Goal: Task Accomplishment & Management: Use online tool/utility

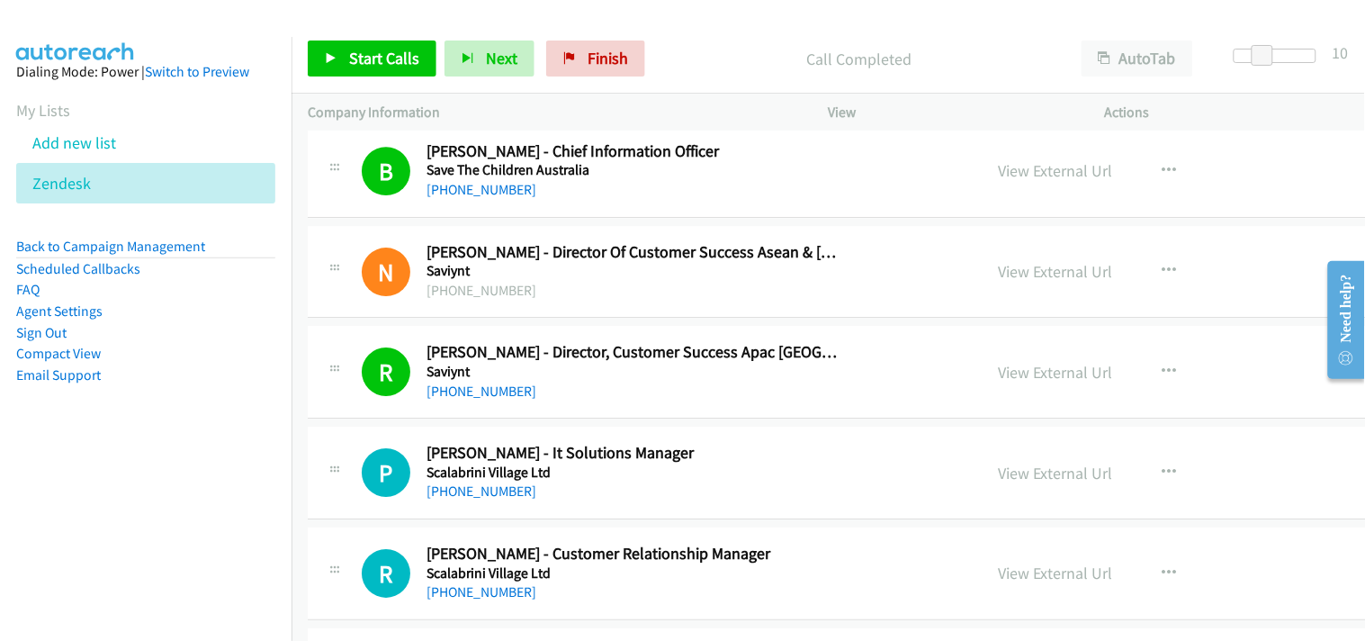
scroll to position [13801, 0]
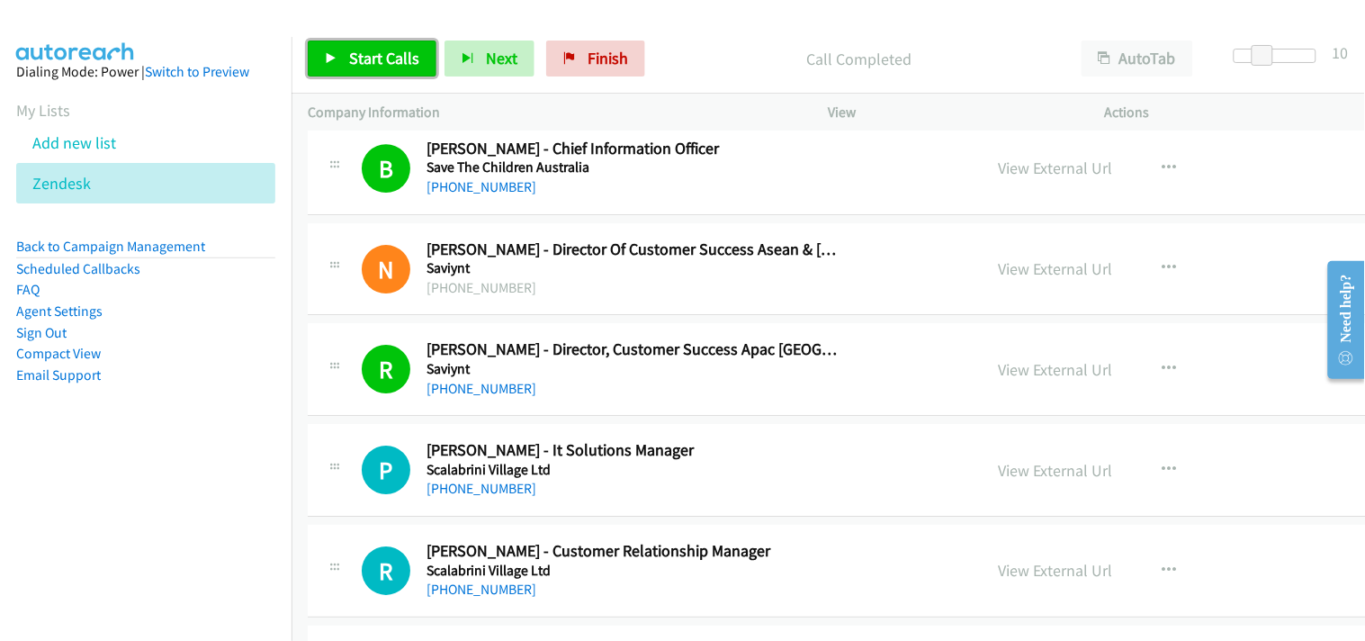
click at [366, 63] on span "Start Calls" at bounding box center [384, 58] width 70 height 21
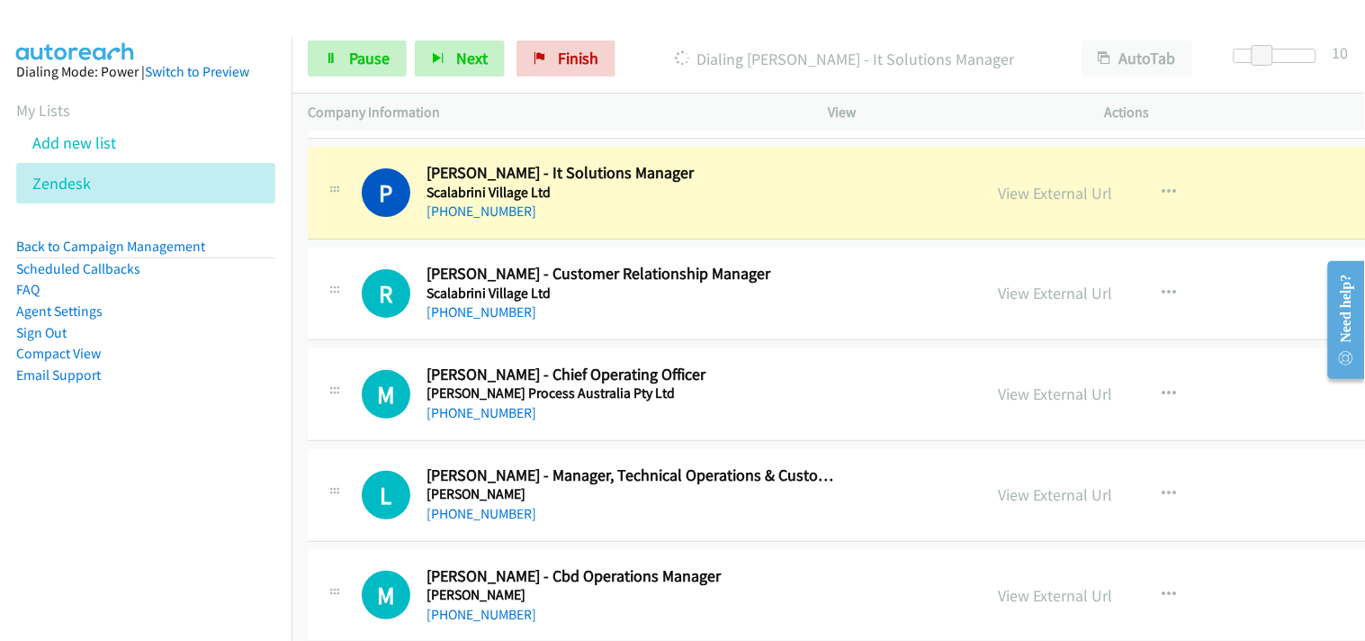
scroll to position [14101, 0]
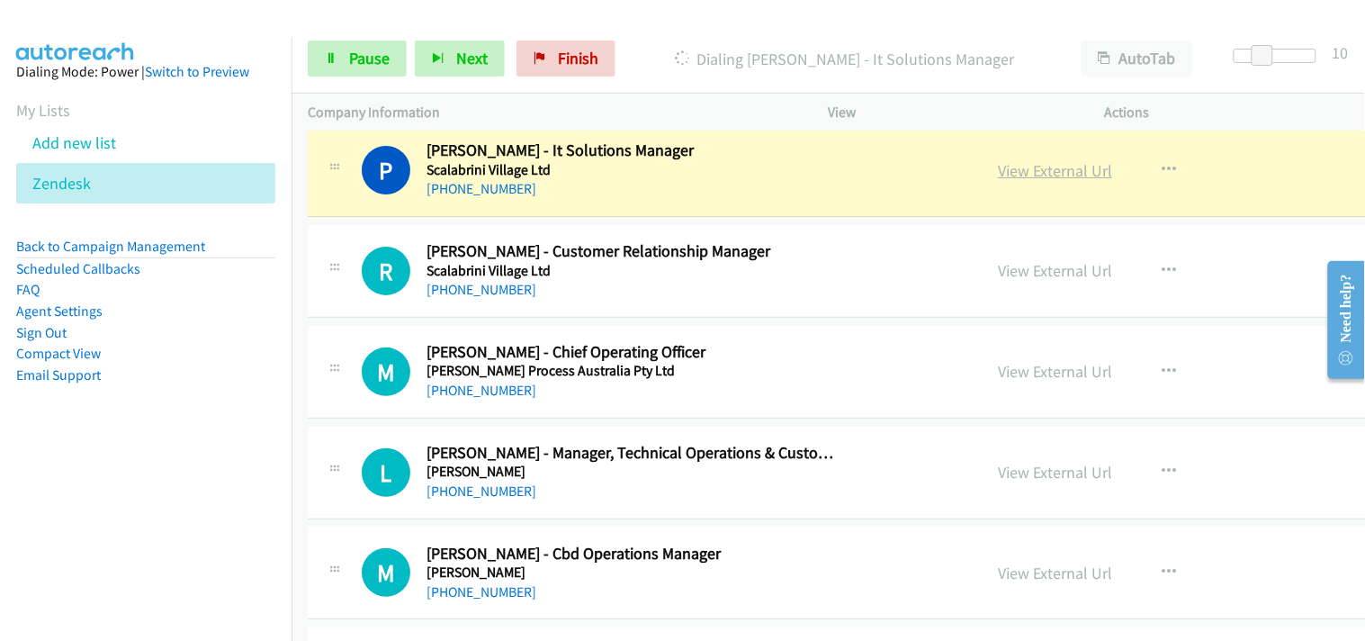
click at [998, 175] on link "View External Url" at bounding box center [1055, 170] width 114 height 21
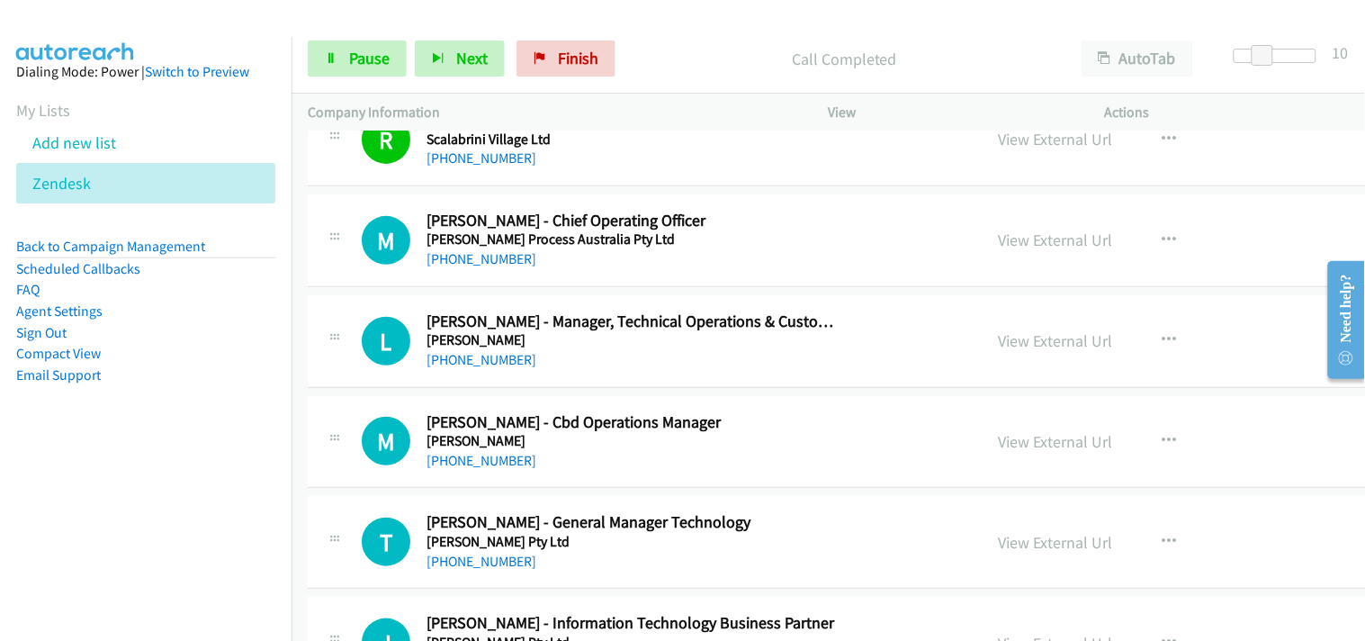
scroll to position [14201, 0]
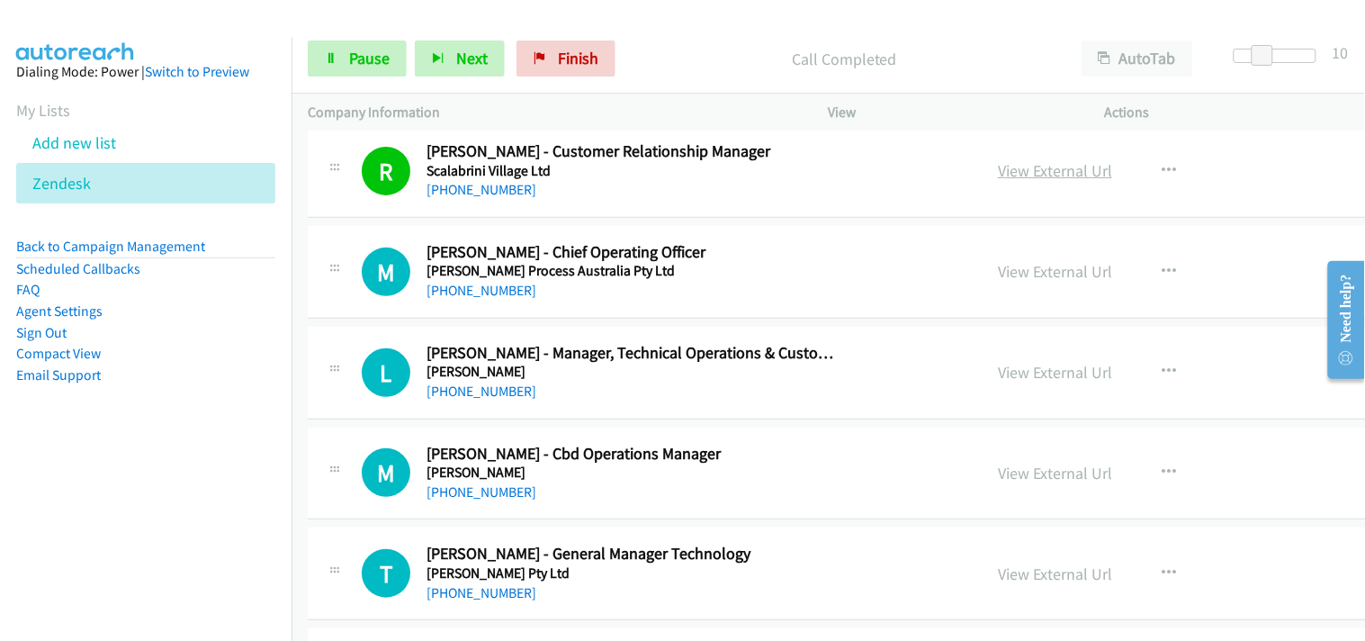
click at [998, 169] on link "View External Url" at bounding box center [1055, 170] width 114 height 21
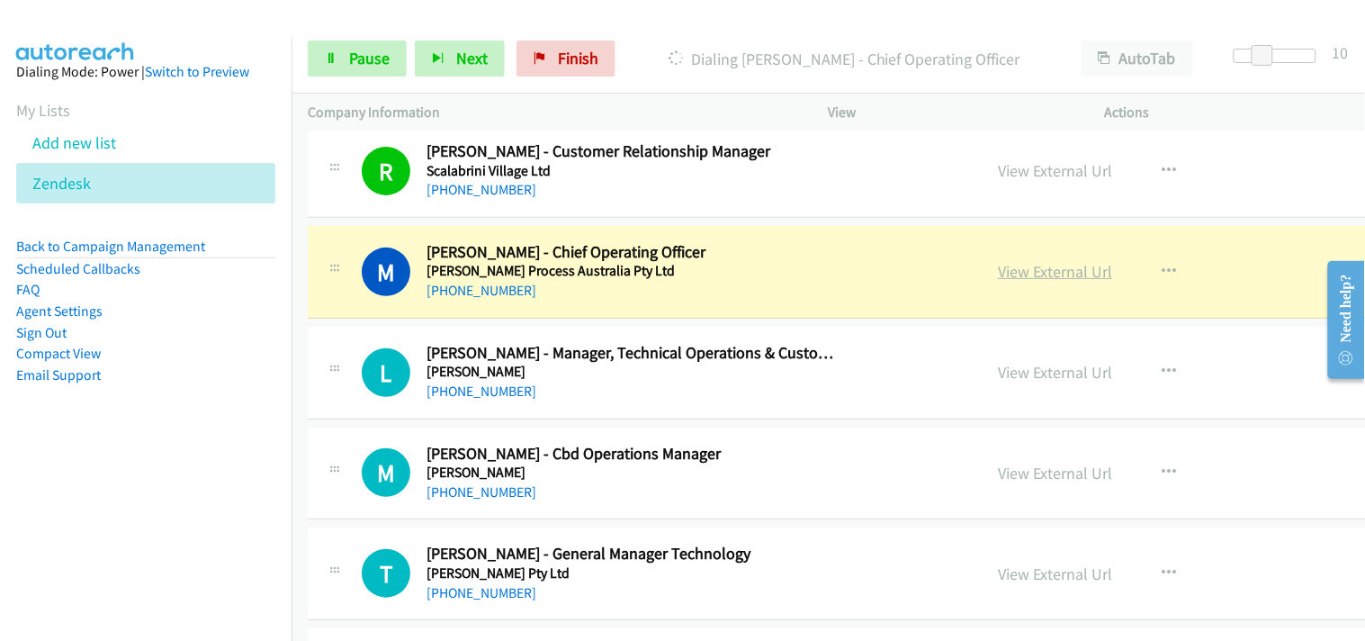
click at [998, 275] on link "View External Url" at bounding box center [1055, 271] width 114 height 21
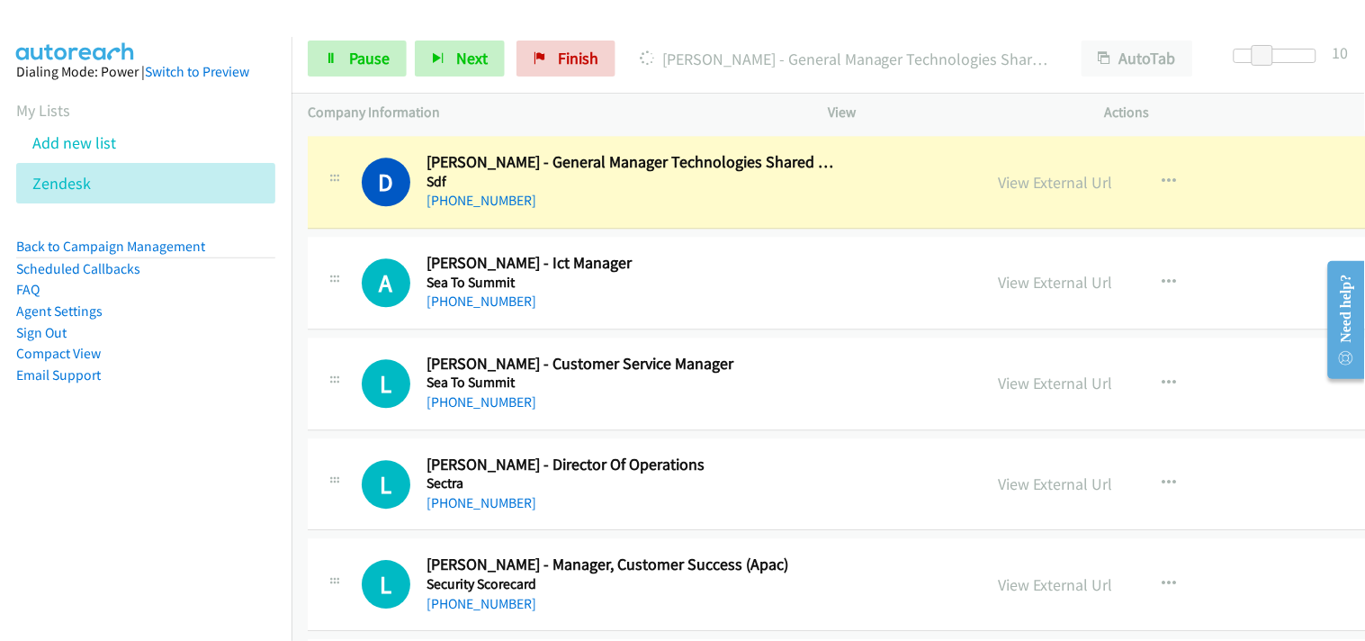
scroll to position [15201, 0]
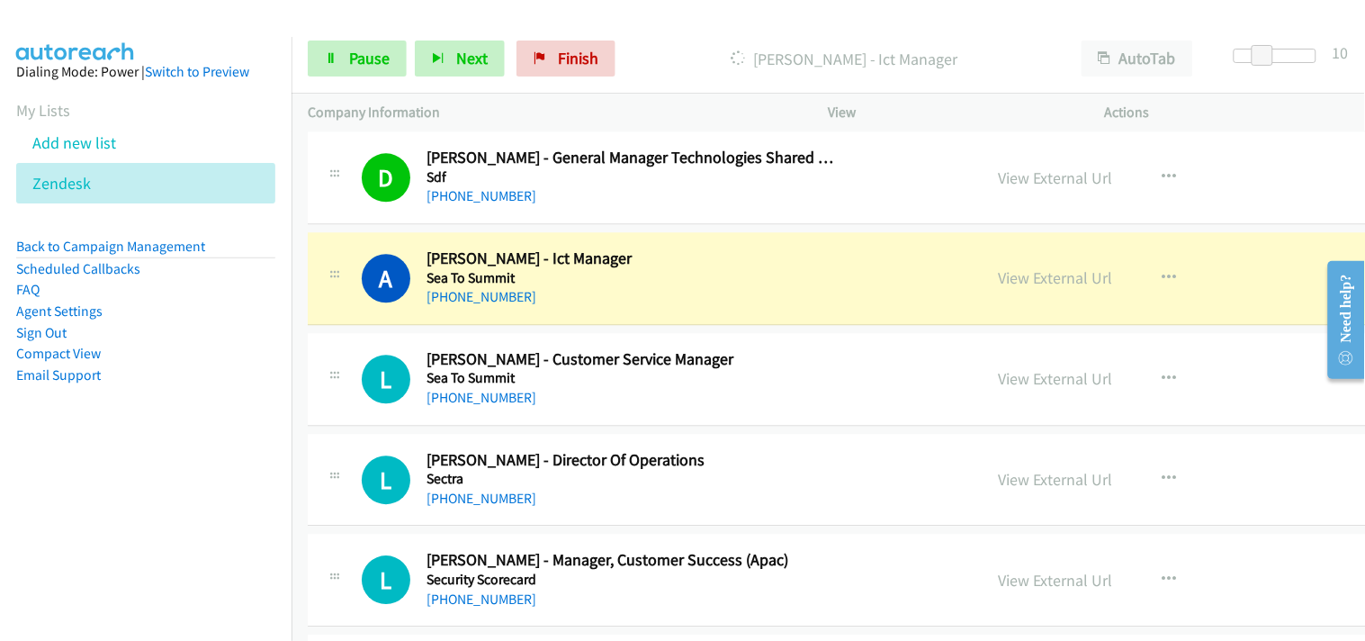
click at [266, 109] on aside "Dialing Mode: Power | Switch to Preview My Lists Add new list Zendesk Back to C…" at bounding box center [146, 252] width 292 height 430
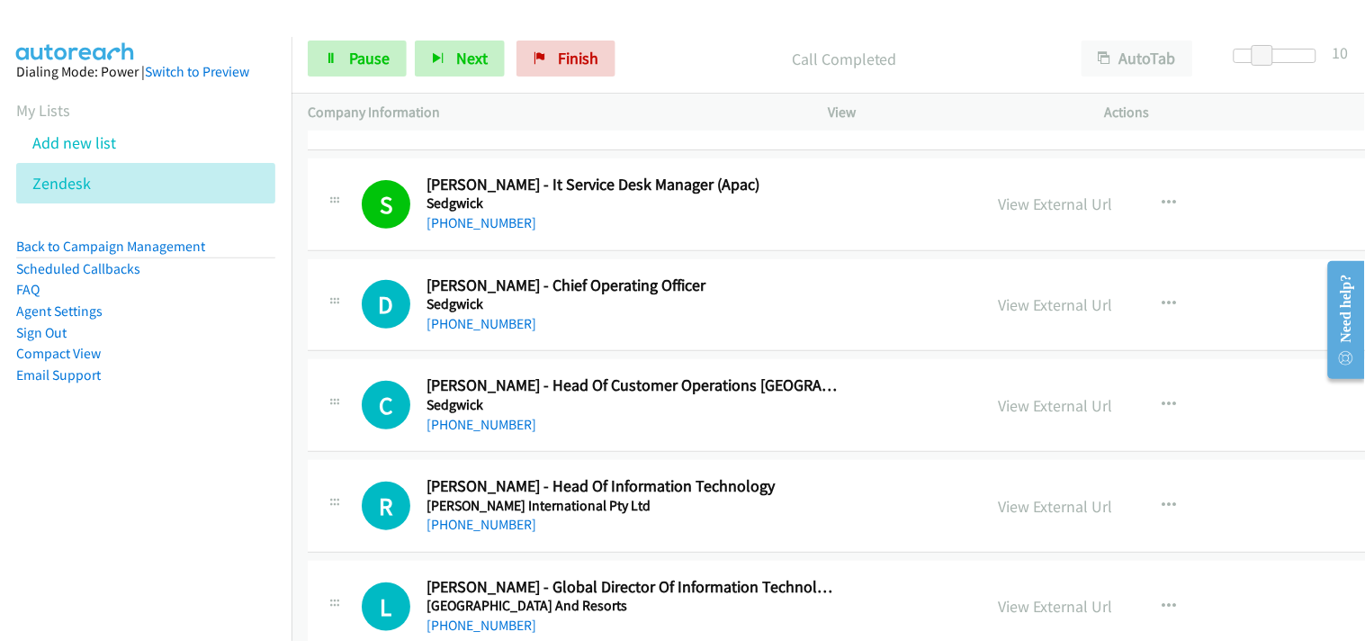
scroll to position [16001, 0]
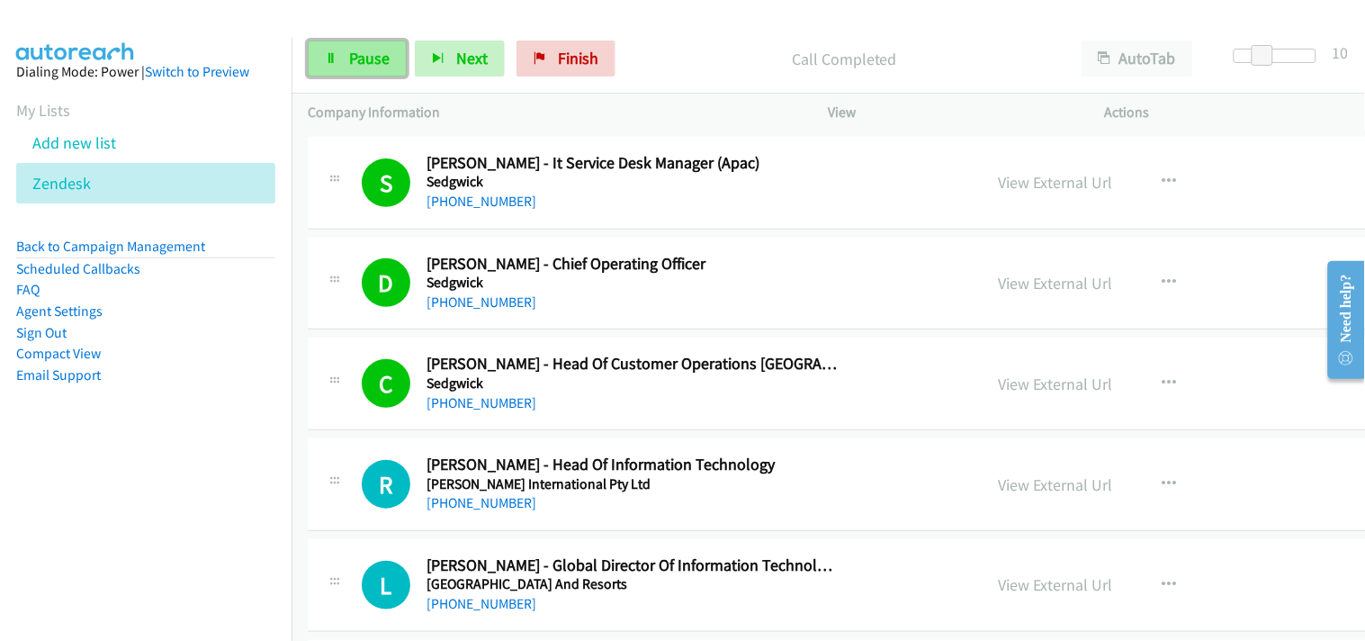
click at [385, 51] on span "Pause" at bounding box center [369, 58] width 41 height 21
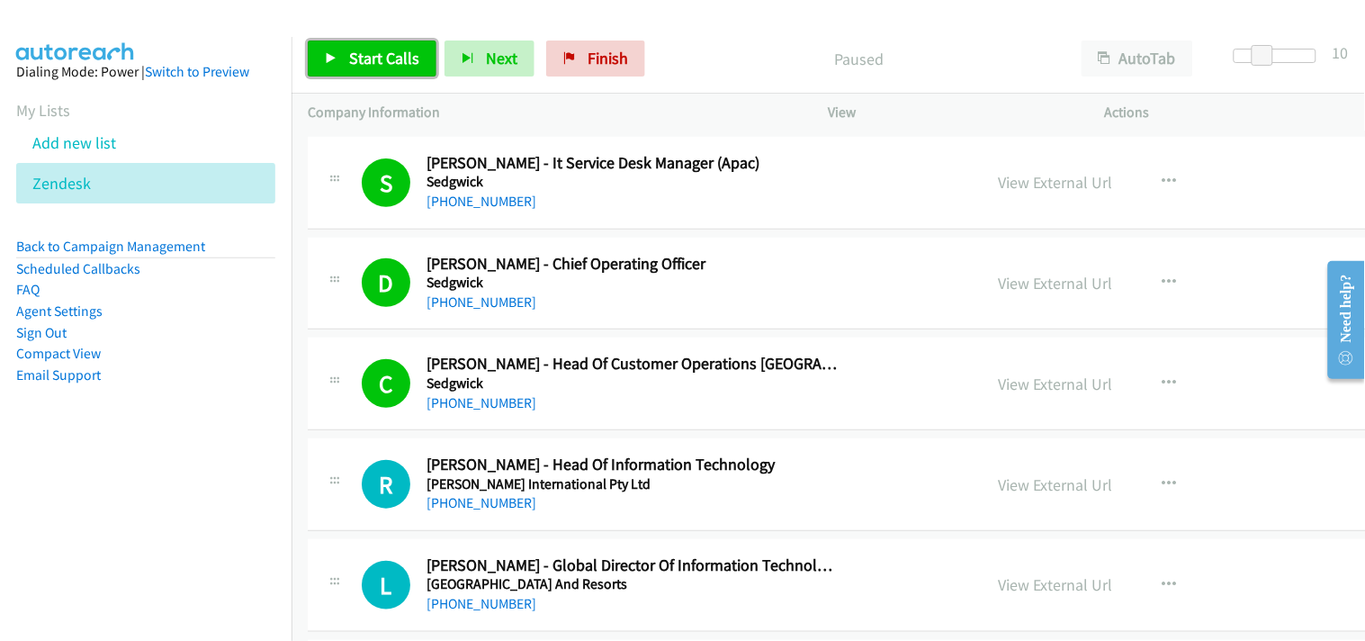
click at [376, 74] on link "Start Calls" at bounding box center [372, 59] width 129 height 36
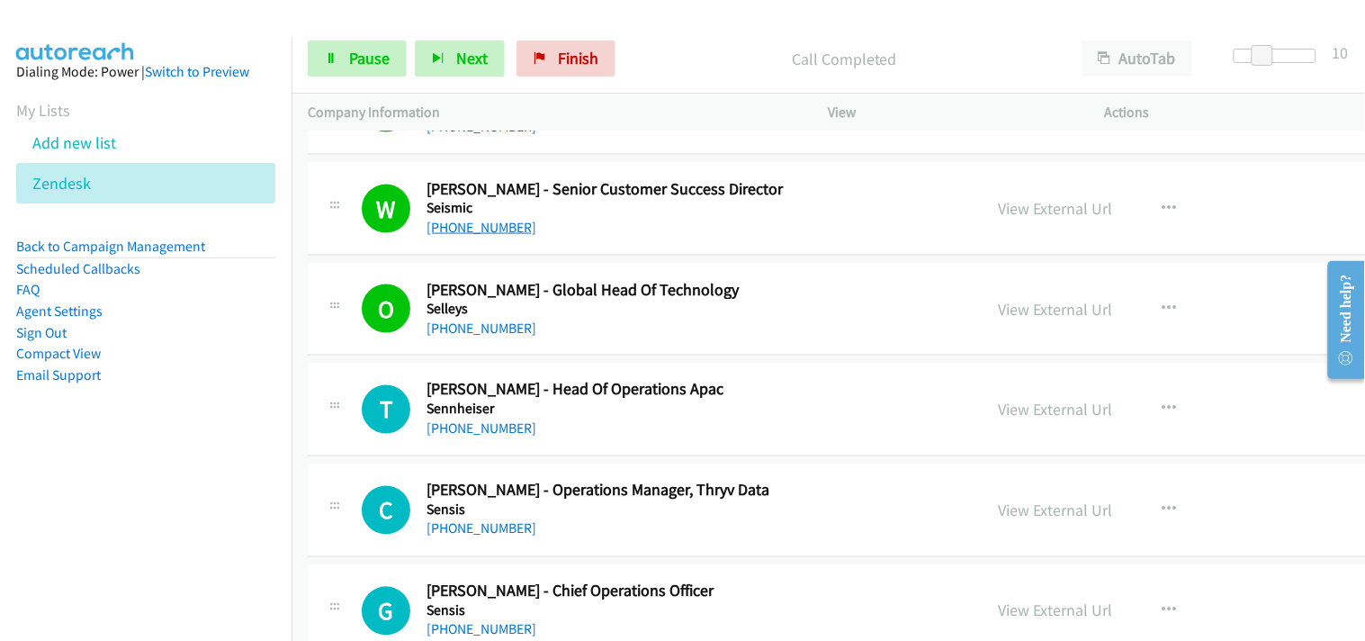
scroll to position [16501, 0]
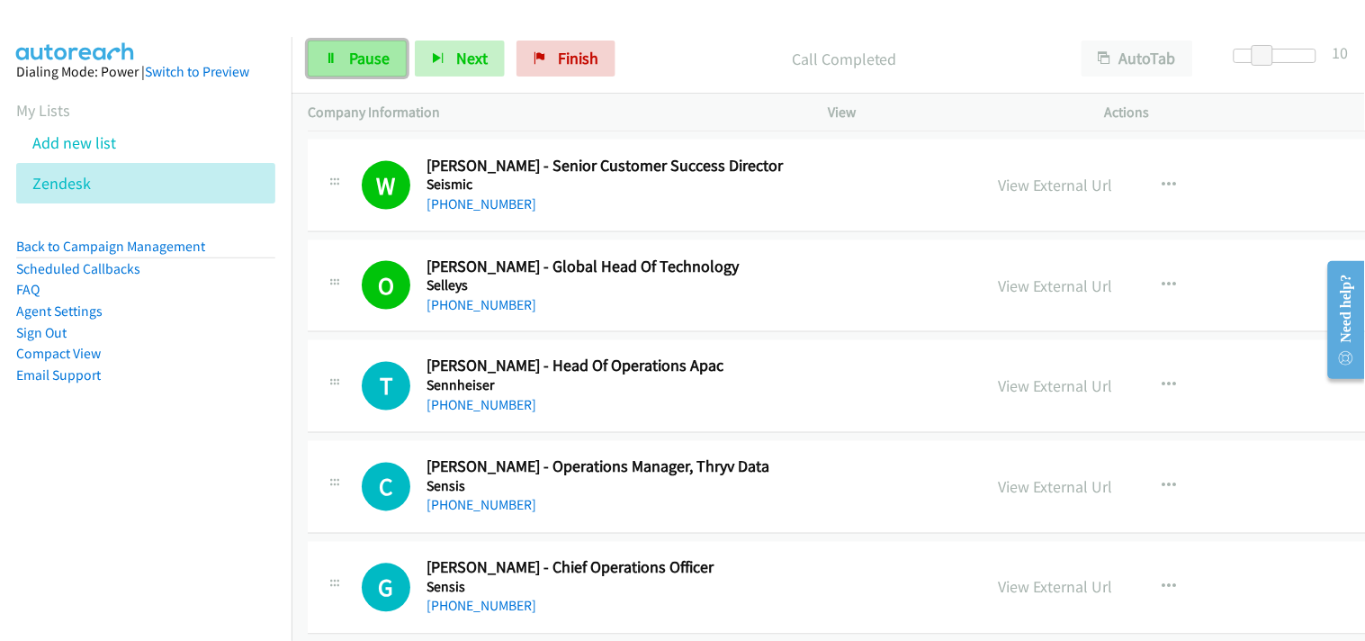
click at [371, 49] on span "Pause" at bounding box center [369, 58] width 41 height 21
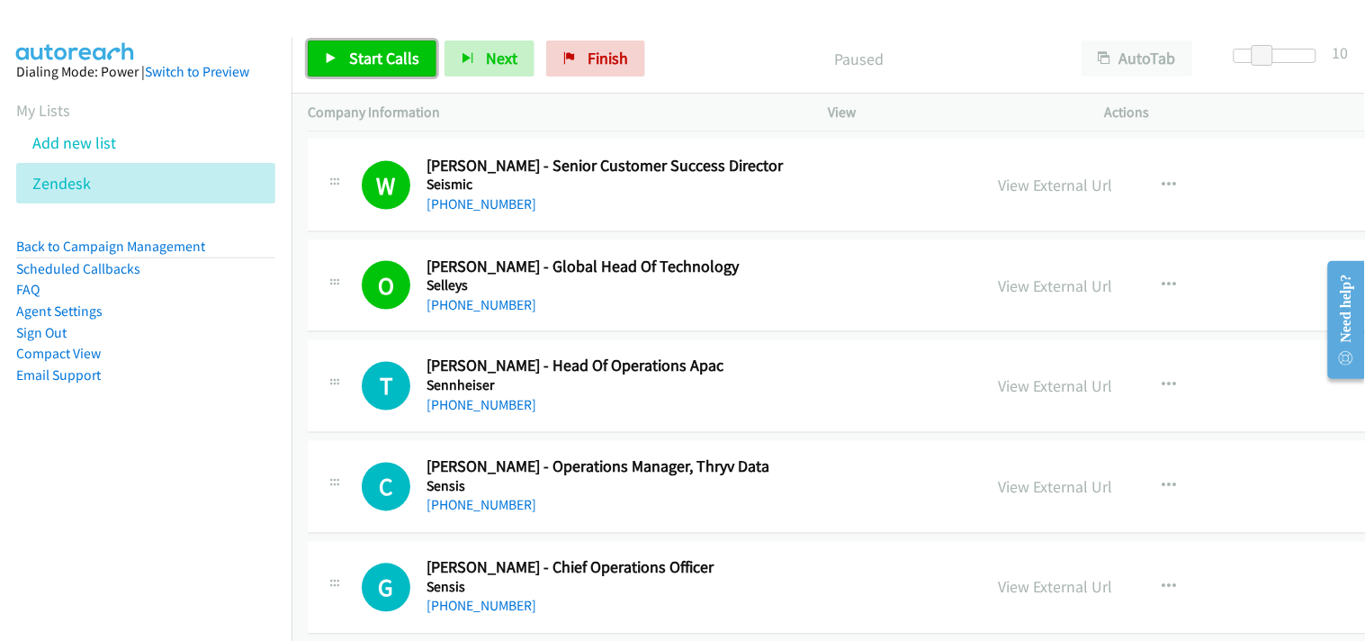
click at [363, 43] on link "Start Calls" at bounding box center [372, 59] width 129 height 36
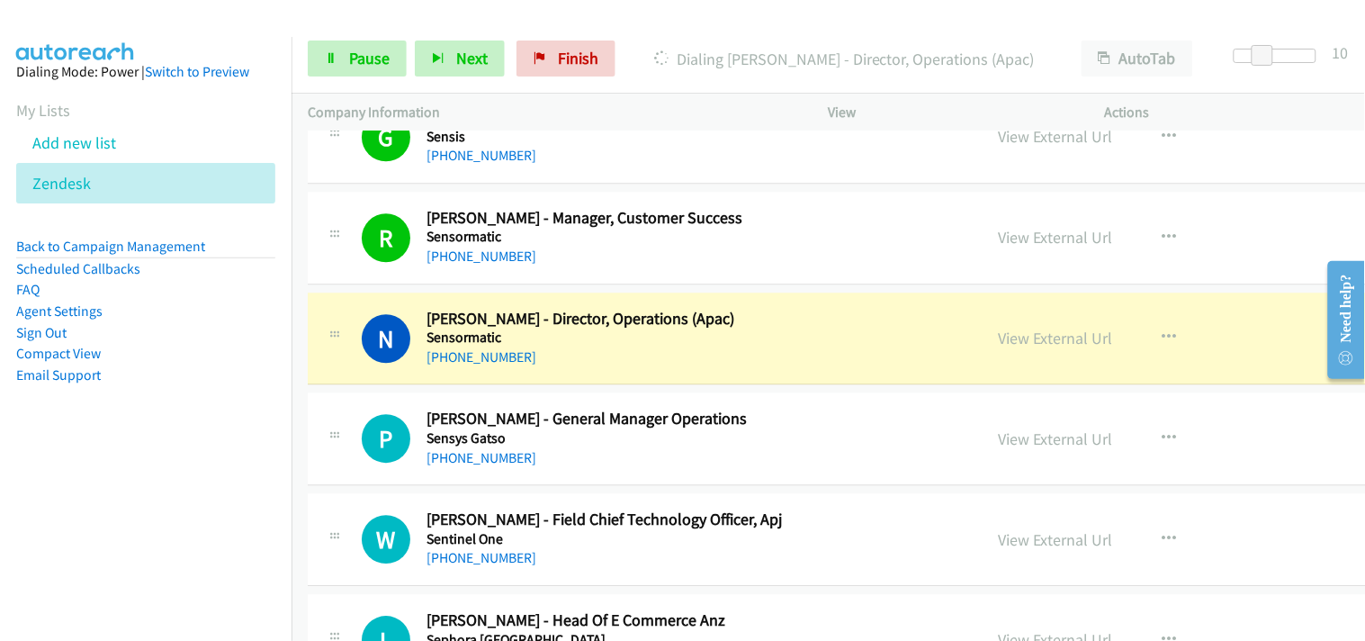
scroll to position [17001, 0]
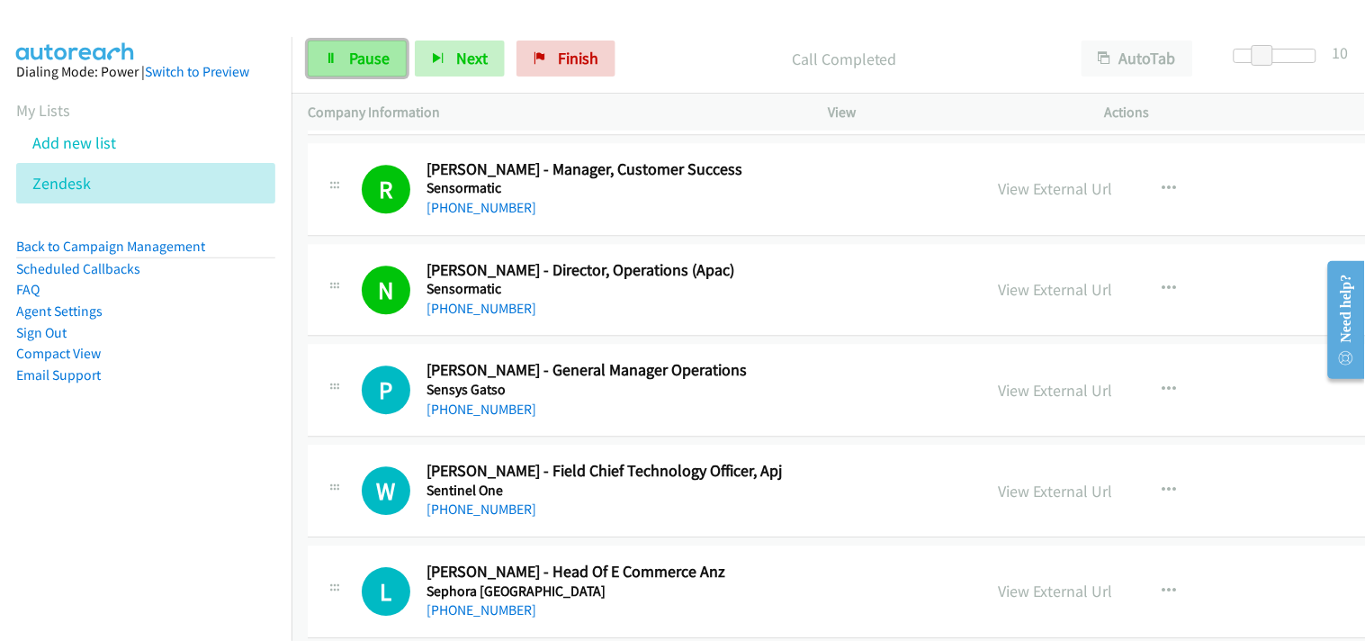
click at [356, 69] on link "Pause" at bounding box center [357, 59] width 99 height 36
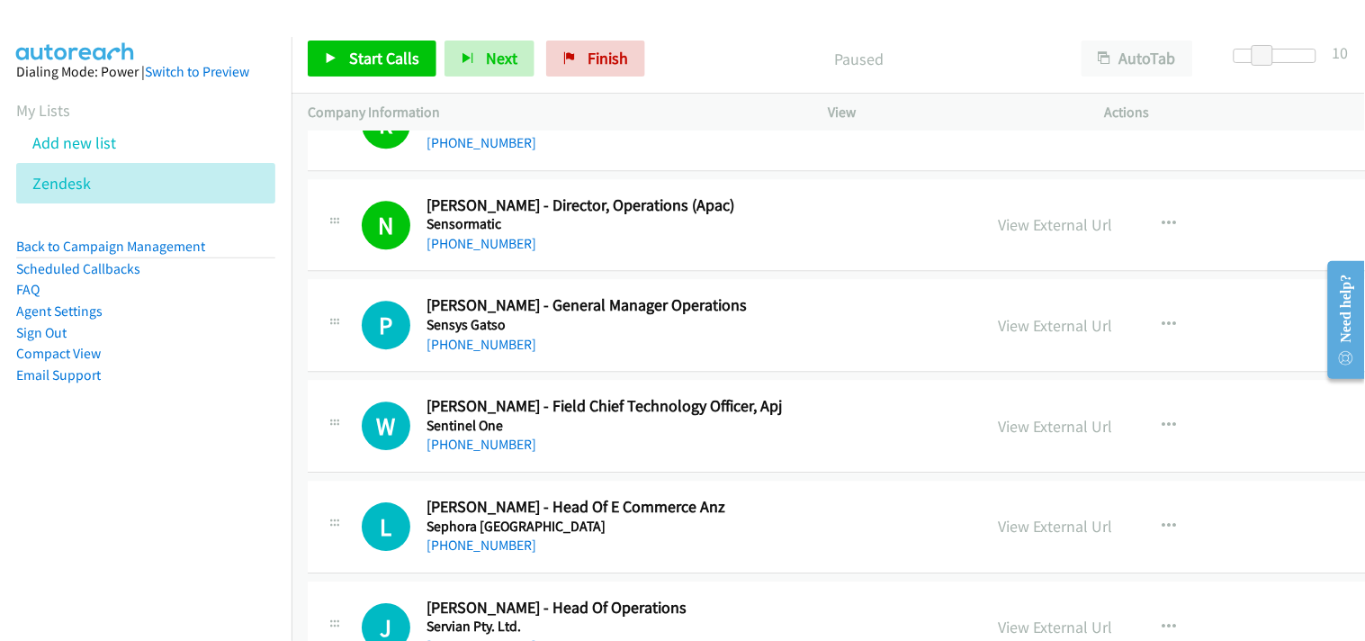
scroll to position [17102, 0]
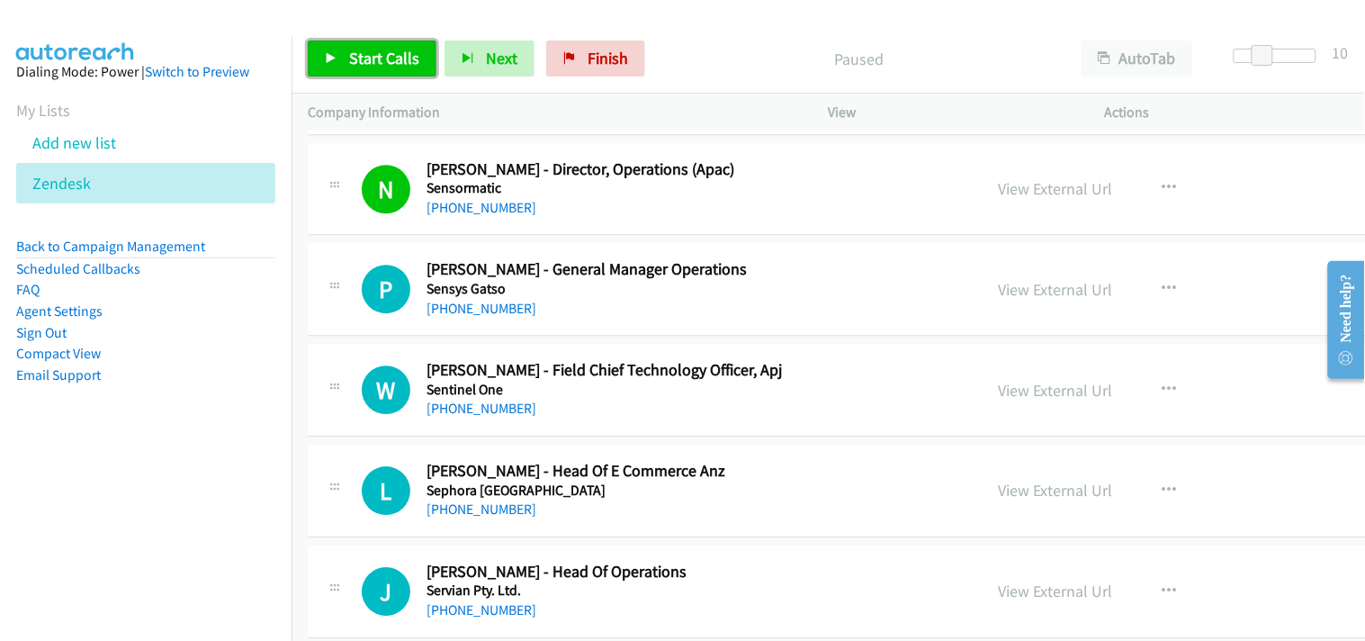
click at [357, 45] on link "Start Calls" at bounding box center [372, 59] width 129 height 36
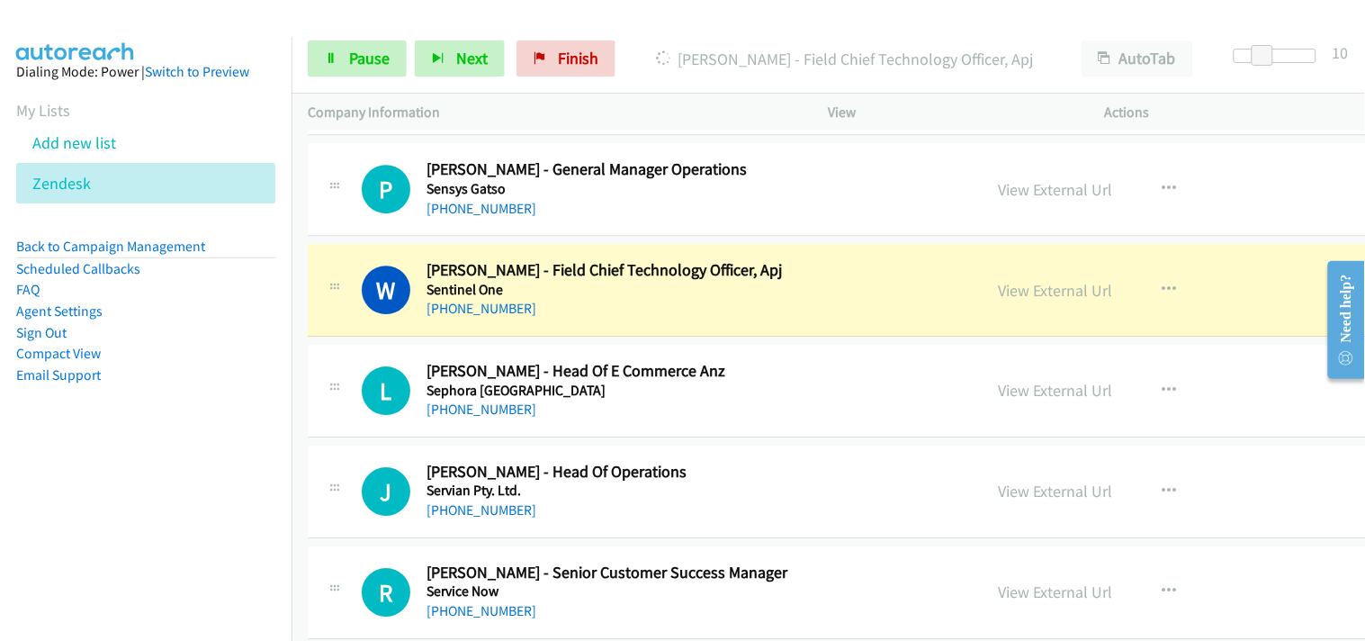
scroll to position [17301, 0]
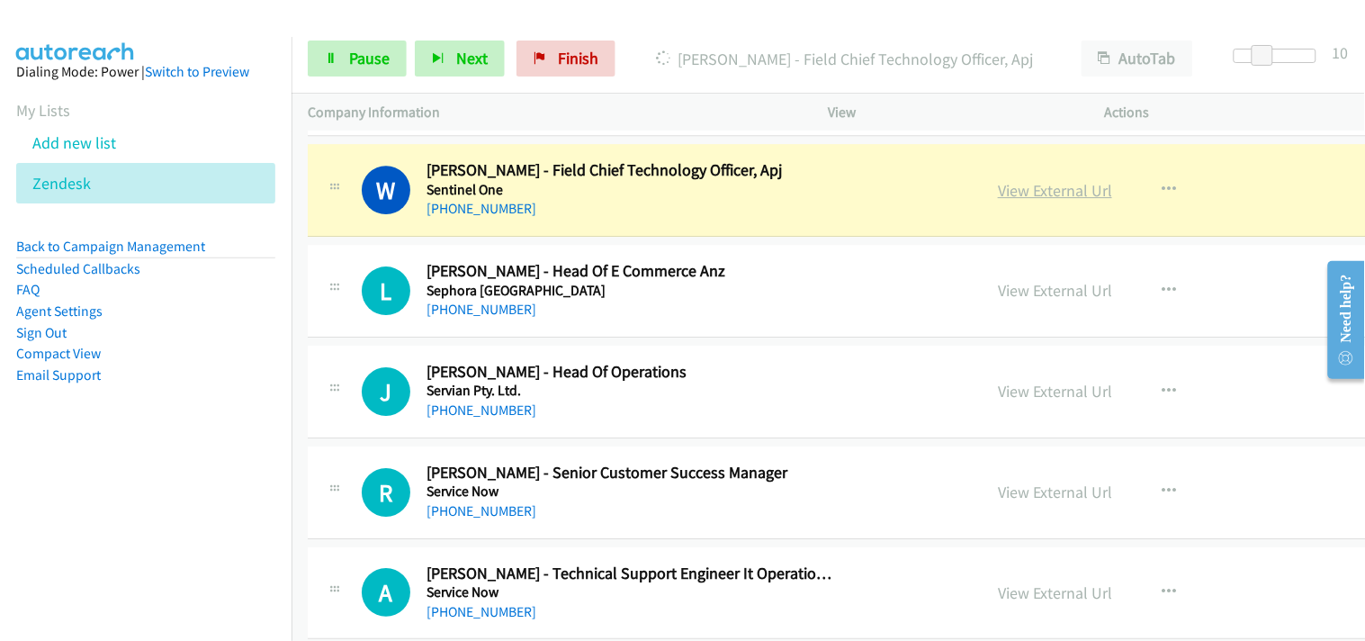
click at [998, 192] on link "View External Url" at bounding box center [1055, 190] width 114 height 21
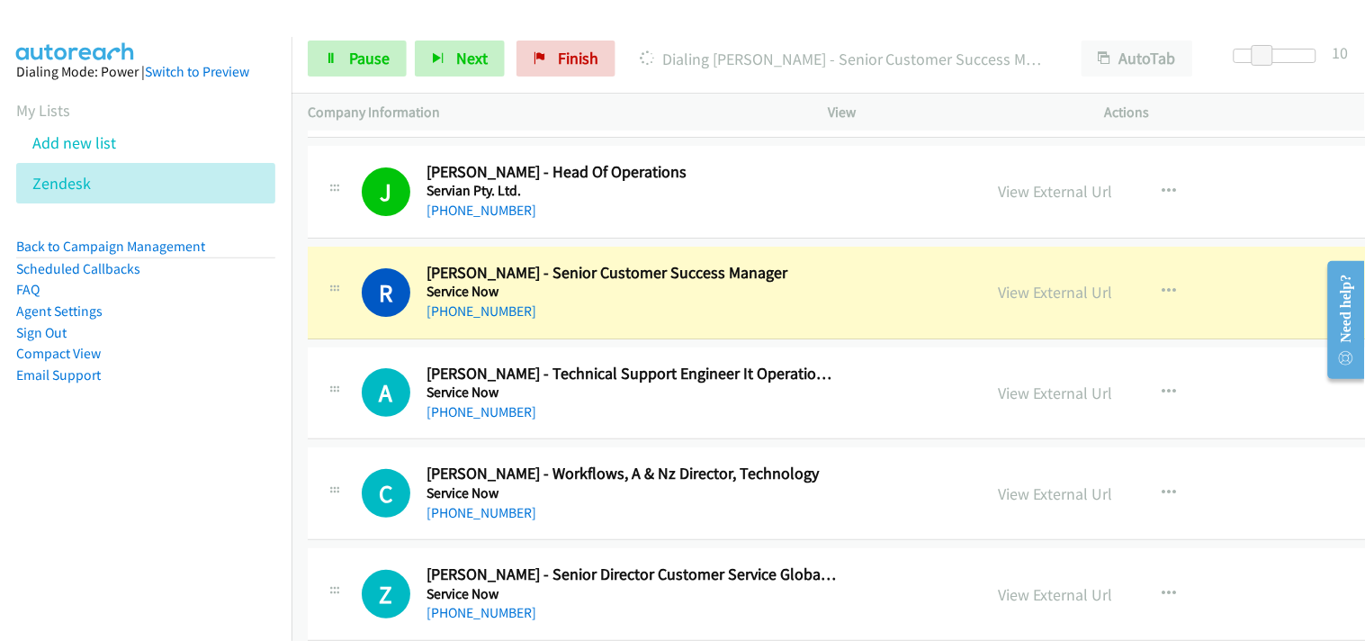
scroll to position [17601, 0]
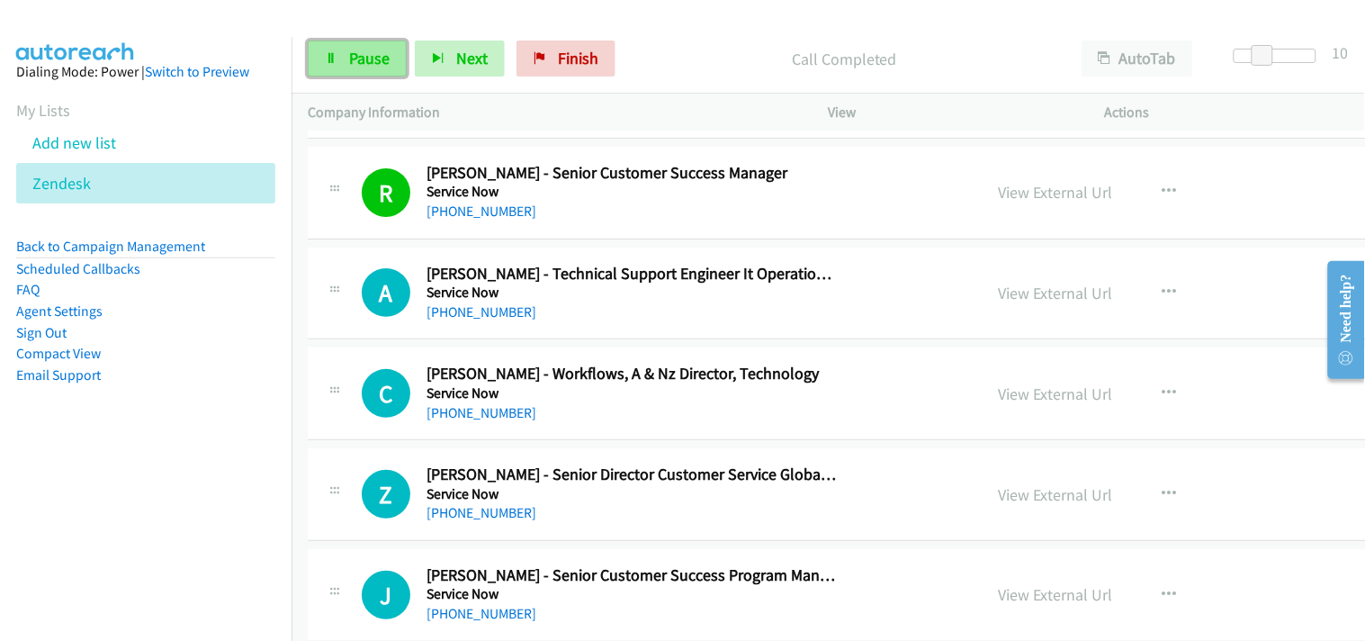
click at [355, 55] on span "Pause" at bounding box center [369, 58] width 41 height 21
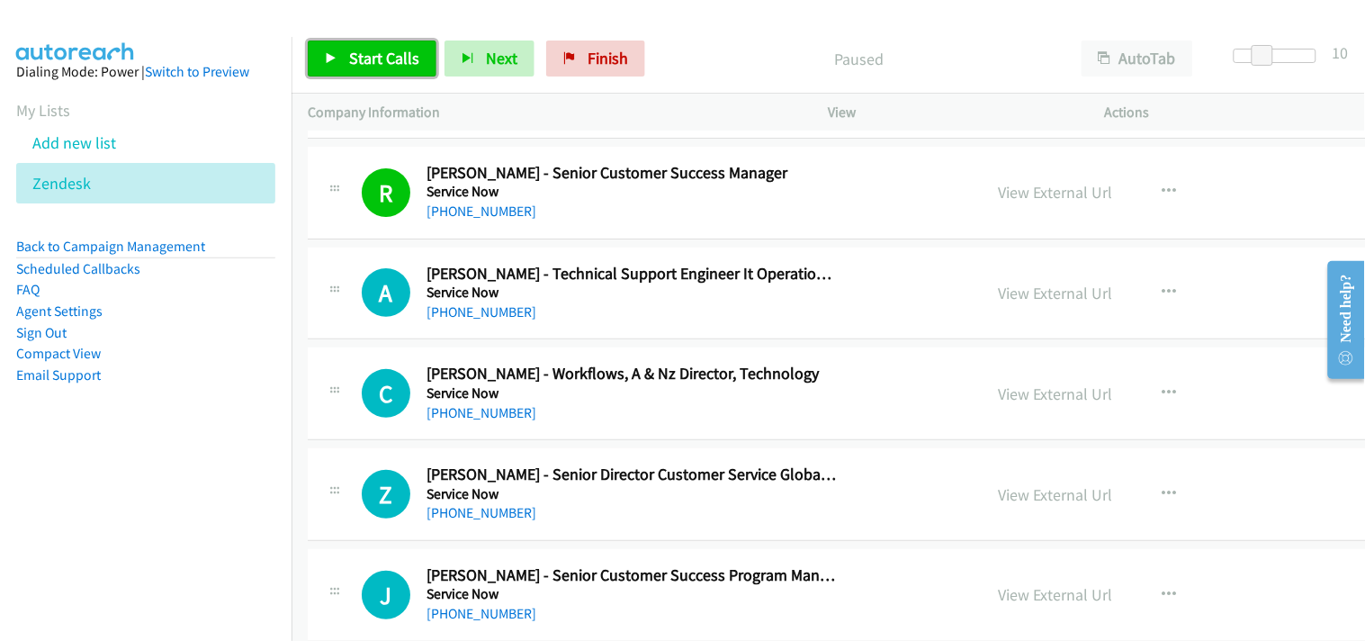
click at [390, 68] on link "Start Calls" at bounding box center [372, 59] width 129 height 36
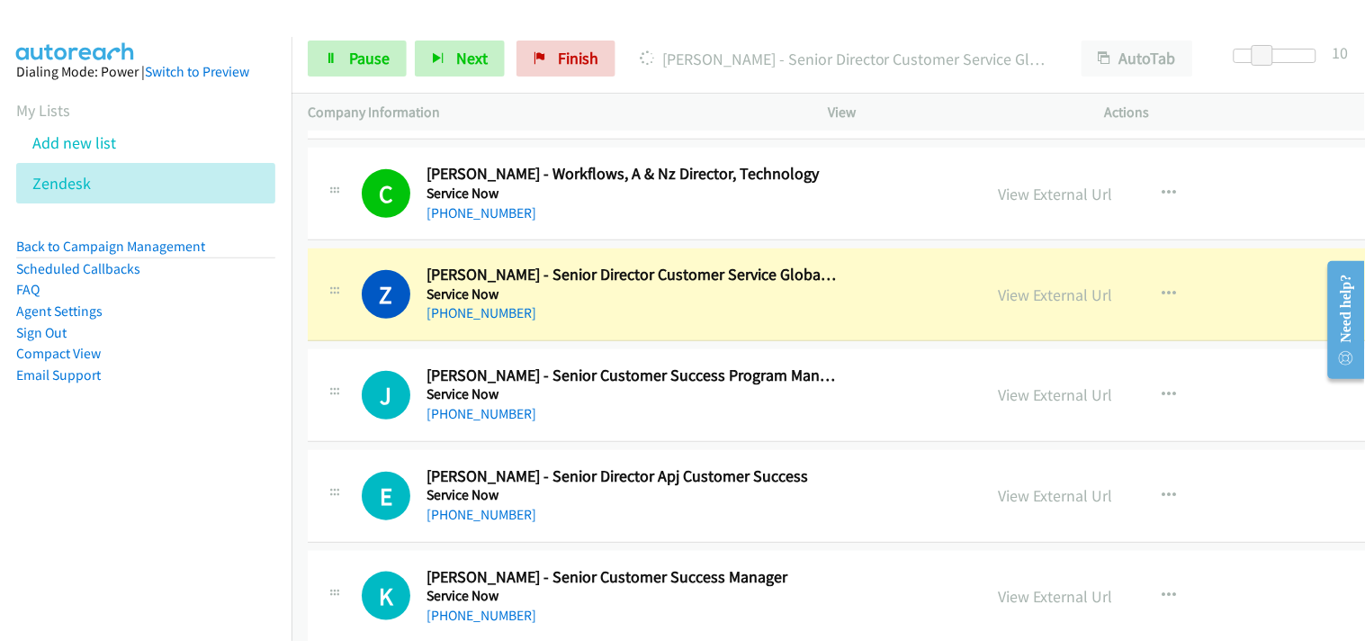
scroll to position [17901, 0]
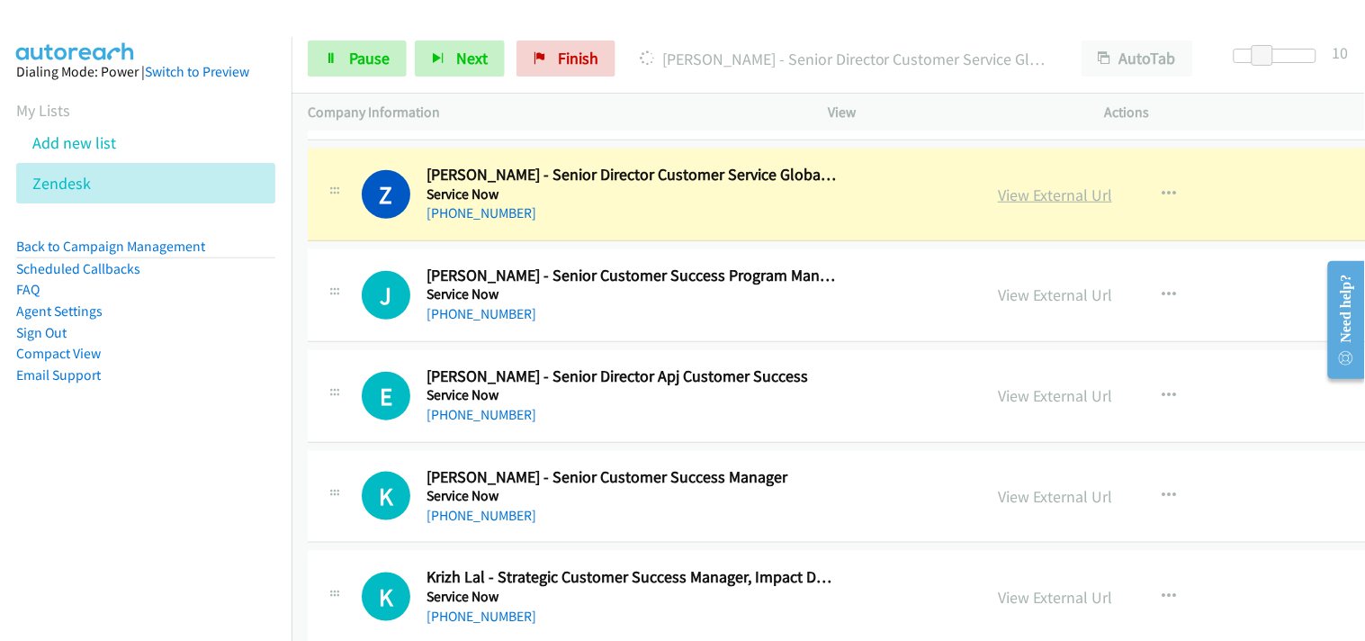
click at [998, 205] on link "View External Url" at bounding box center [1055, 195] width 114 height 21
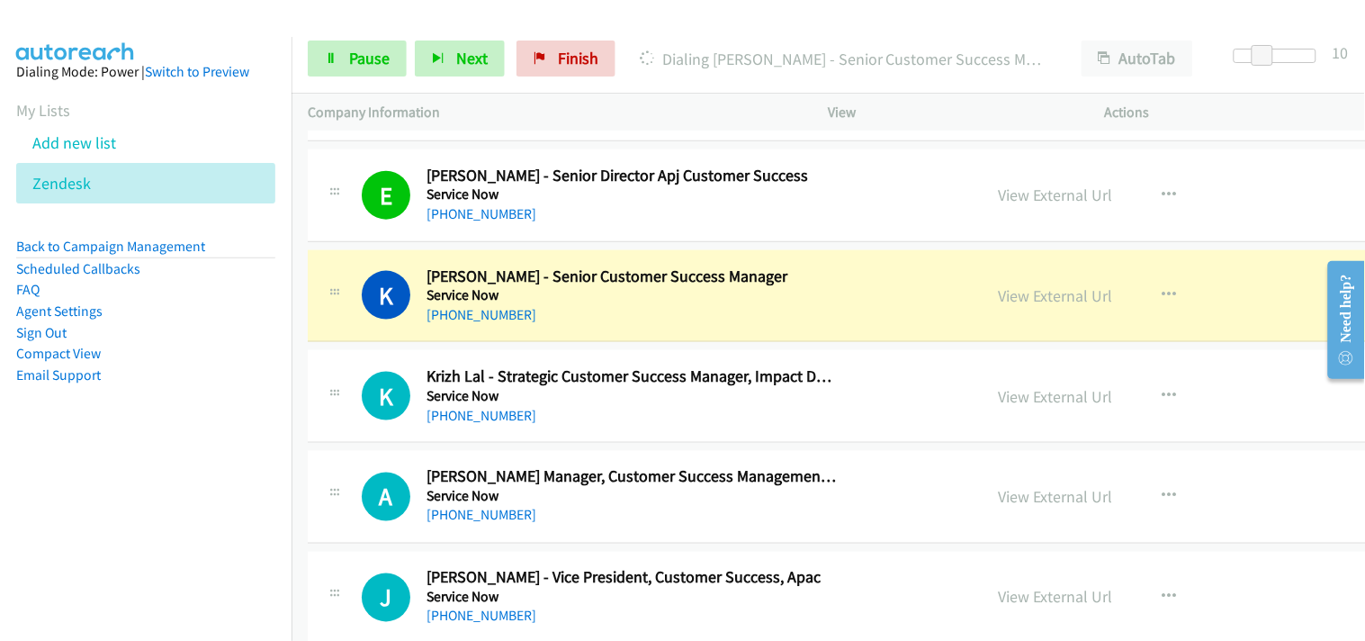
scroll to position [18201, 0]
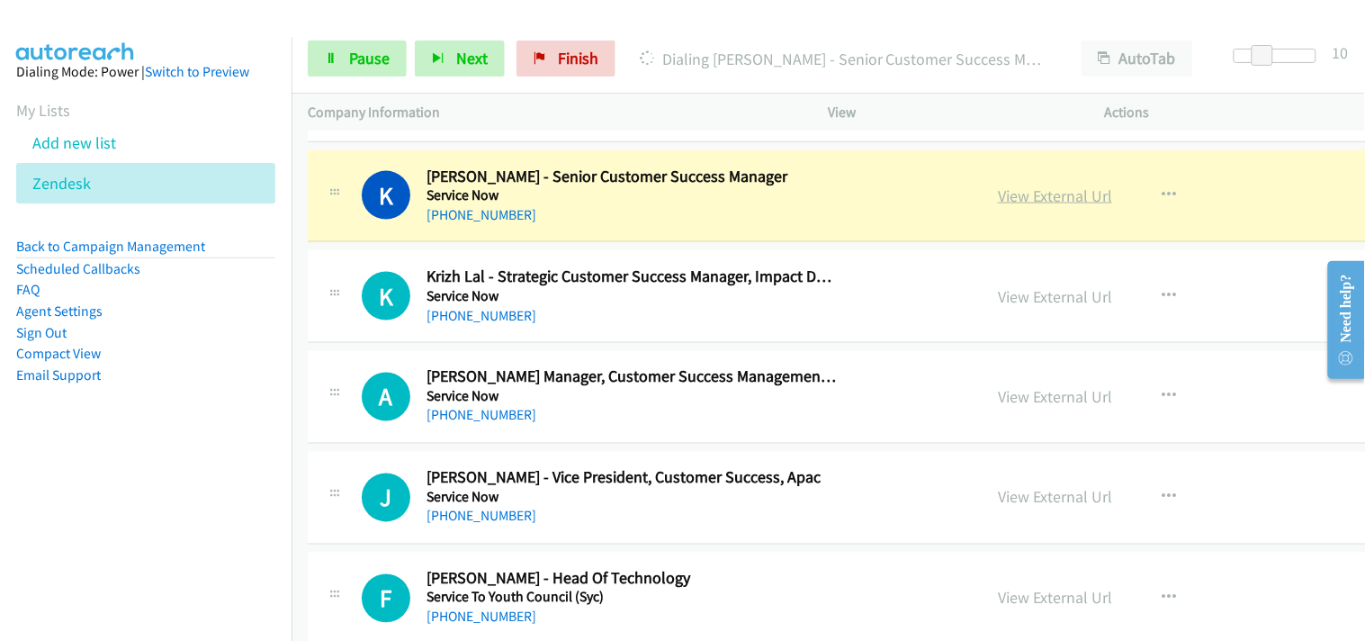
click at [998, 198] on link "View External Url" at bounding box center [1055, 195] width 114 height 21
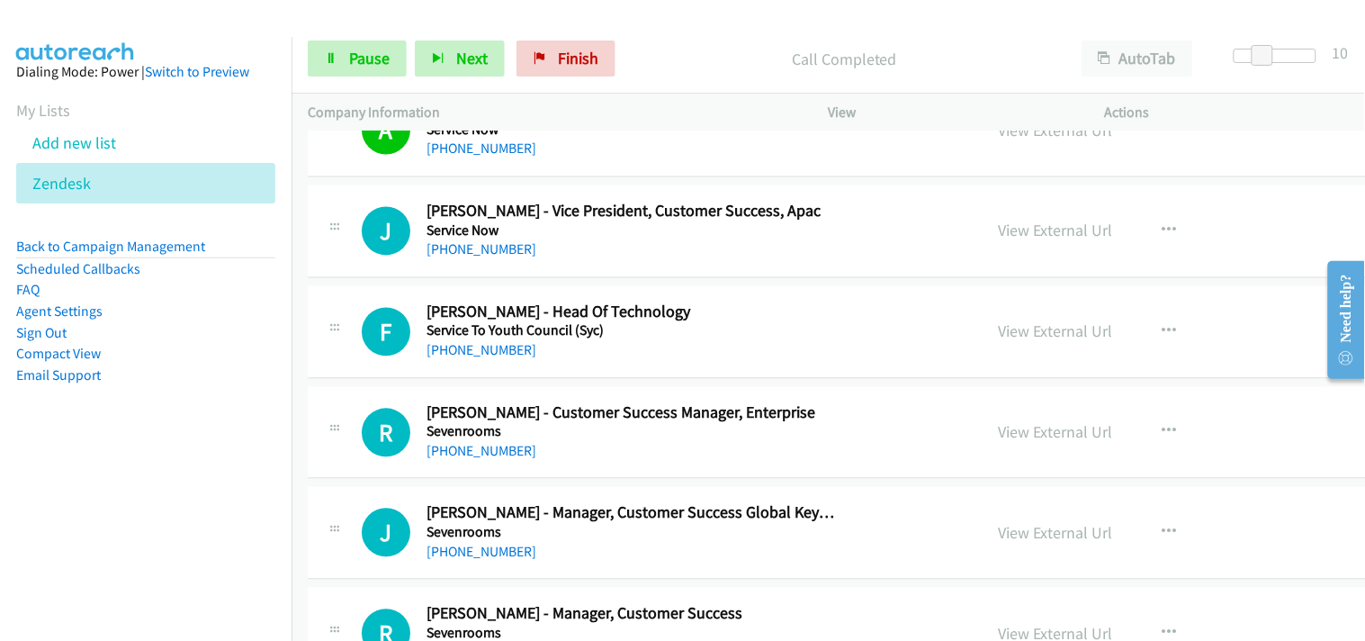
scroll to position [18501, 0]
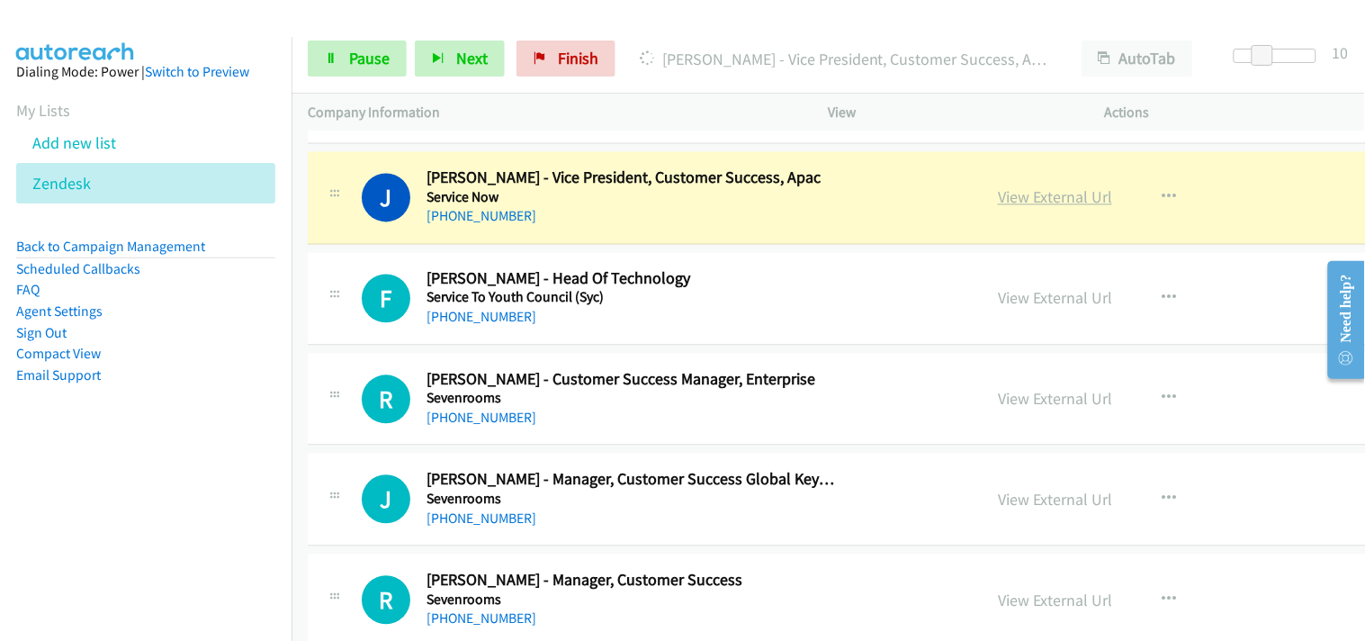
click at [998, 203] on link "View External Url" at bounding box center [1055, 197] width 114 height 21
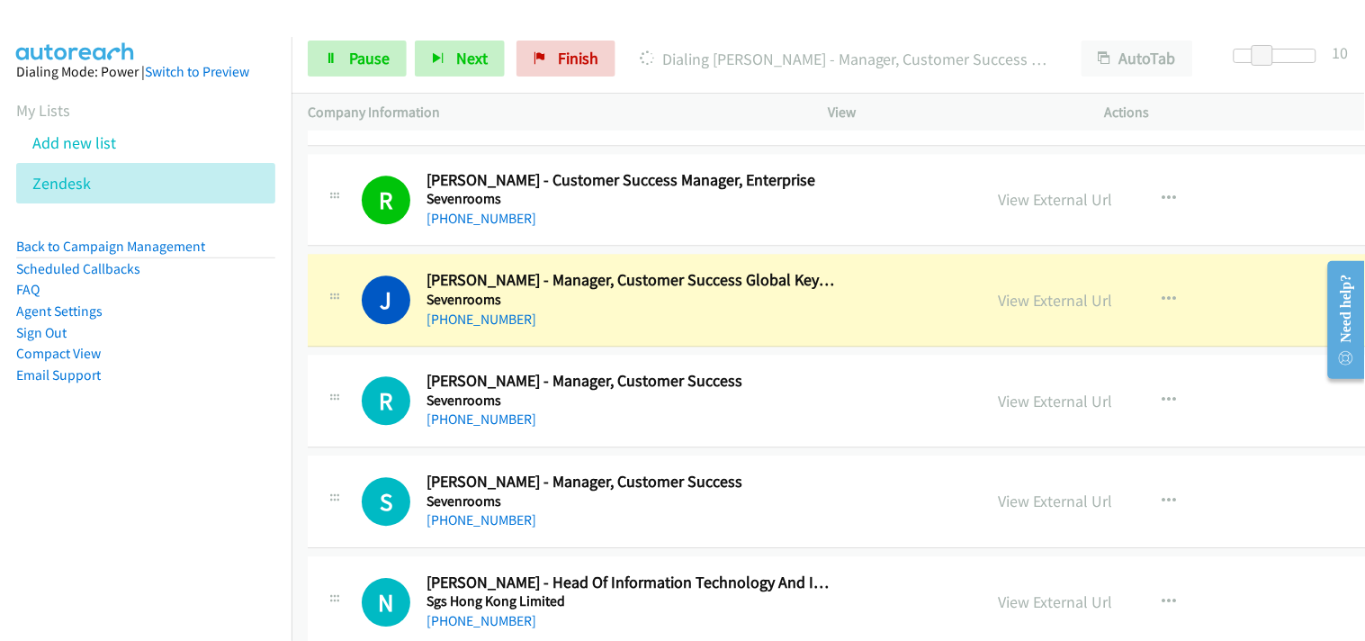
scroll to position [18801, 0]
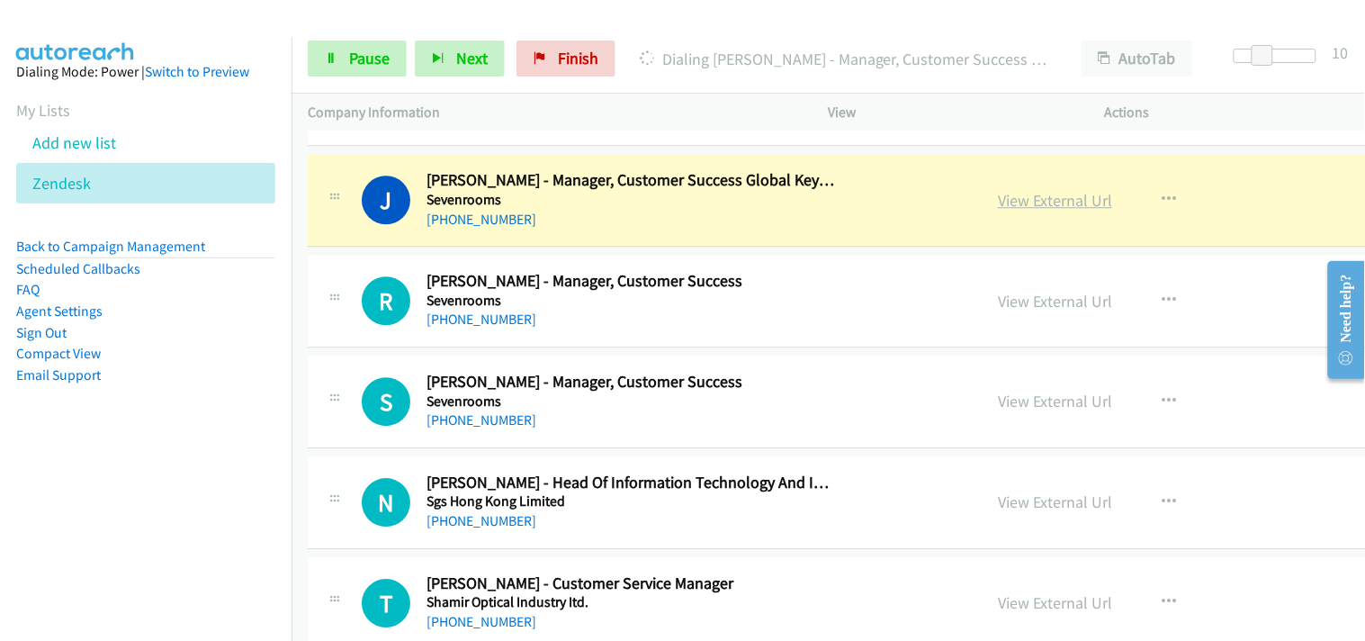
click at [998, 198] on link "View External Url" at bounding box center [1055, 200] width 114 height 21
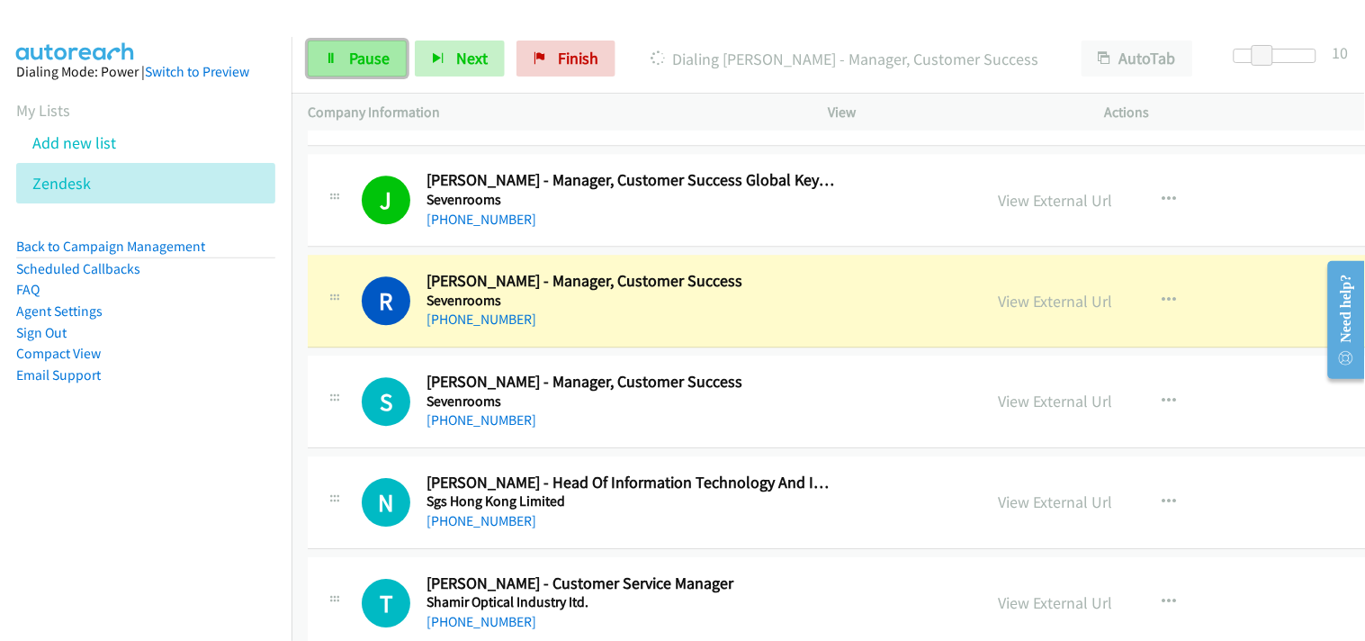
click at [337, 57] on icon at bounding box center [331, 59] width 13 height 13
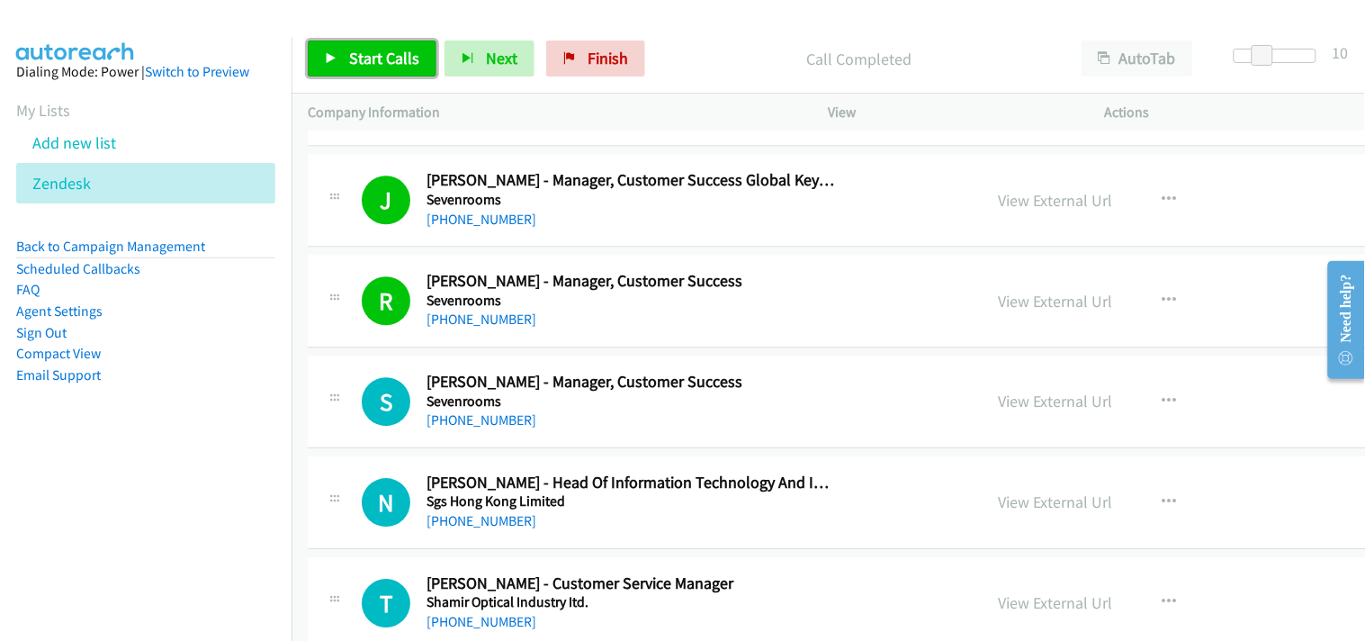
click at [336, 49] on link "Start Calls" at bounding box center [372, 59] width 129 height 36
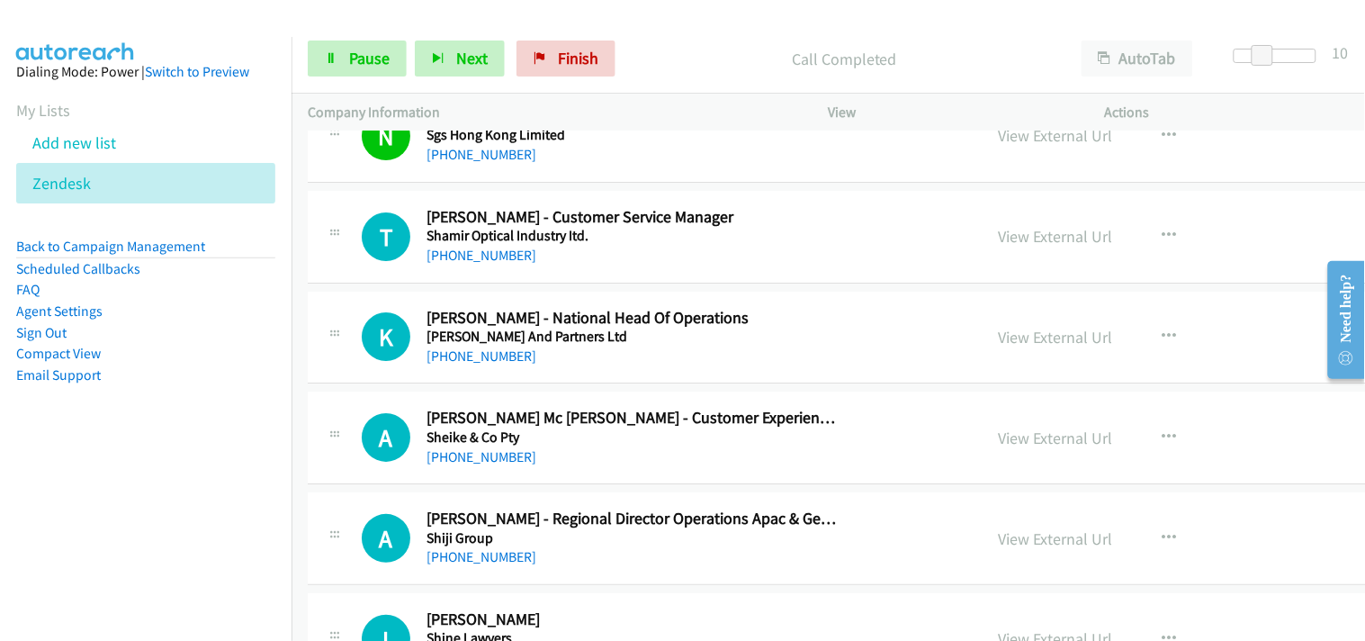
scroll to position [19201, 0]
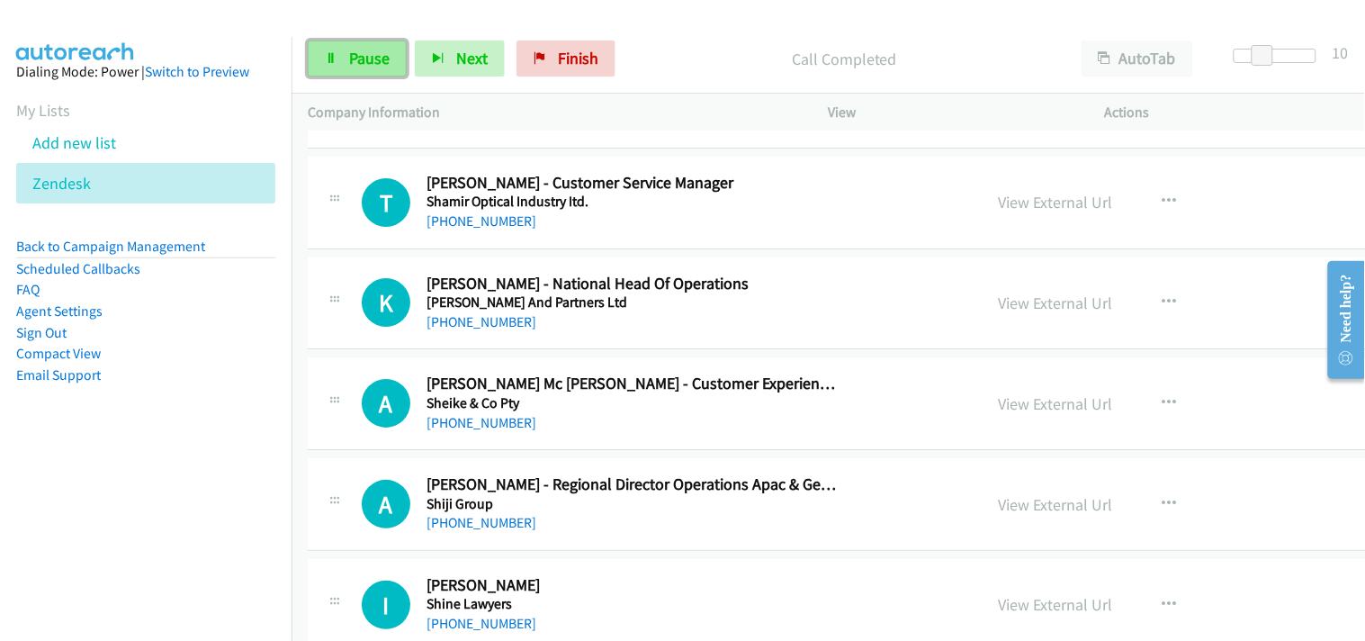
click at [357, 58] on span "Pause" at bounding box center [369, 58] width 41 height 21
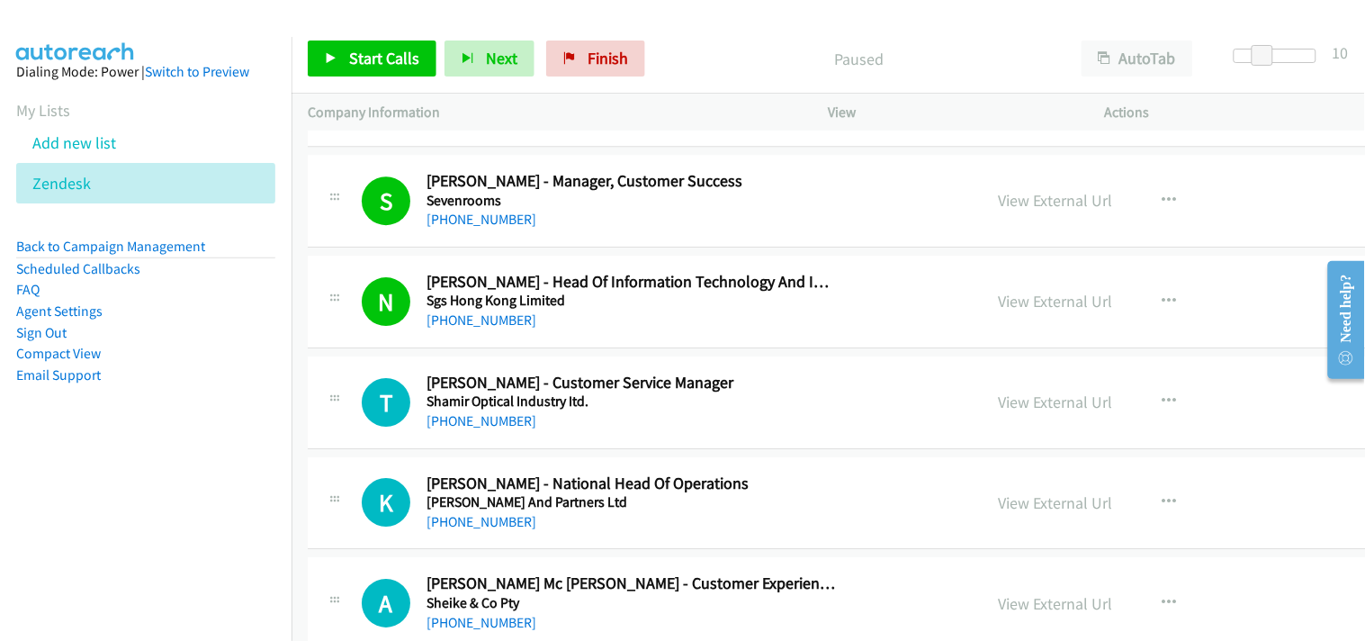
scroll to position [18902, 0]
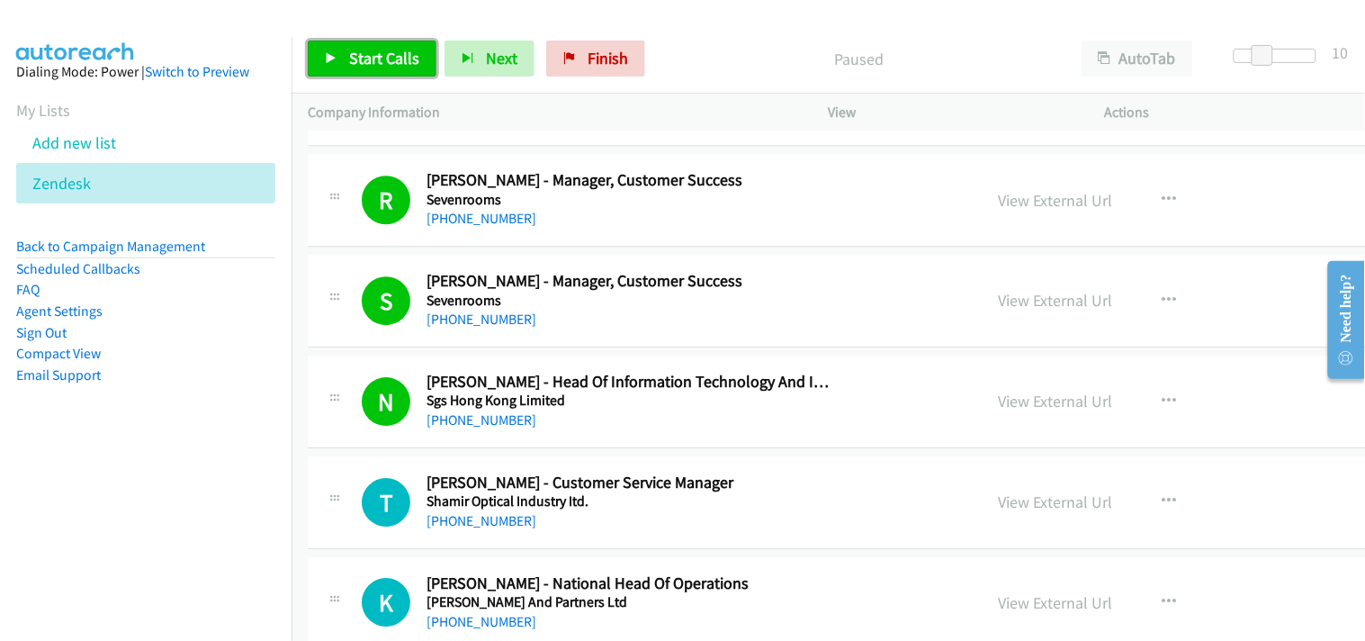
click at [356, 67] on span "Start Calls" at bounding box center [384, 58] width 70 height 21
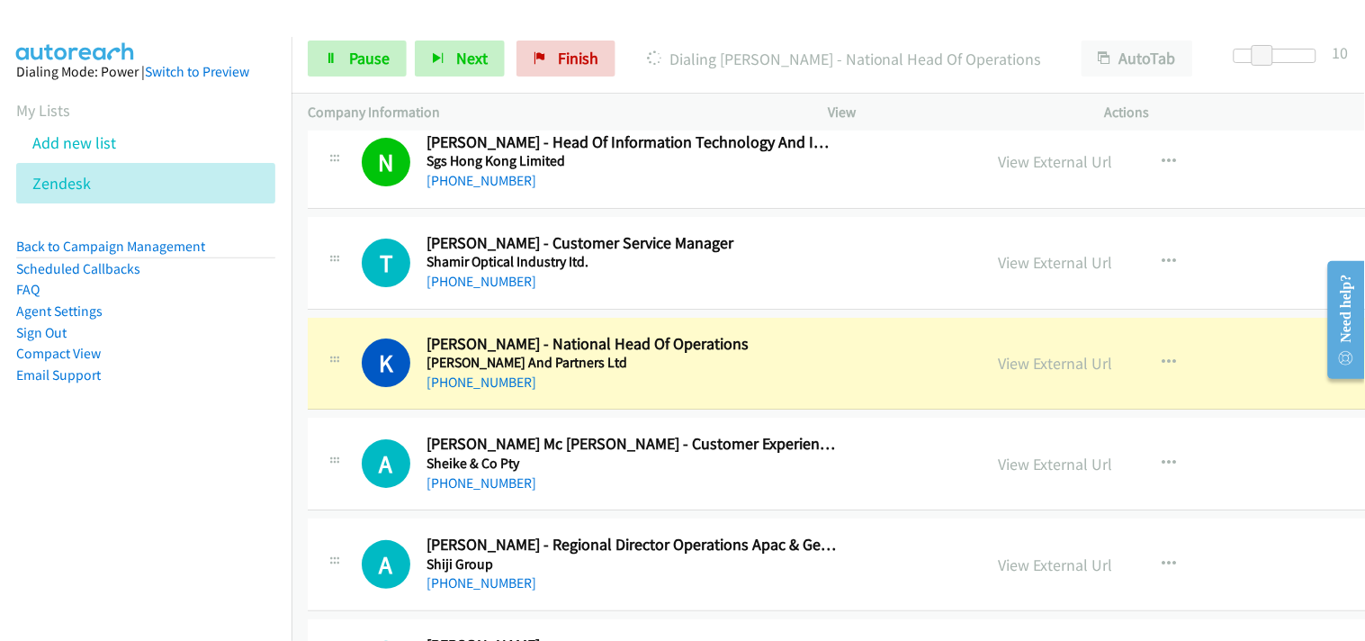
scroll to position [19201, 0]
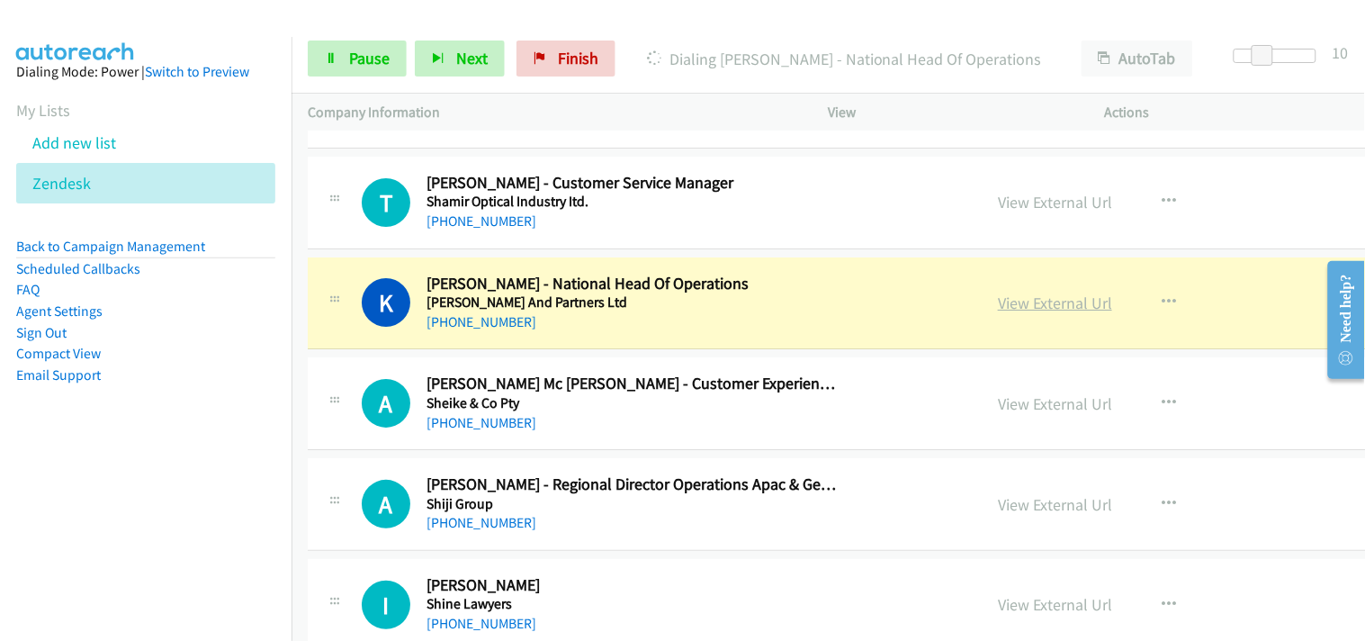
click at [998, 311] on link "View External Url" at bounding box center [1055, 303] width 114 height 21
click at [343, 58] on link "Pause" at bounding box center [357, 59] width 99 height 36
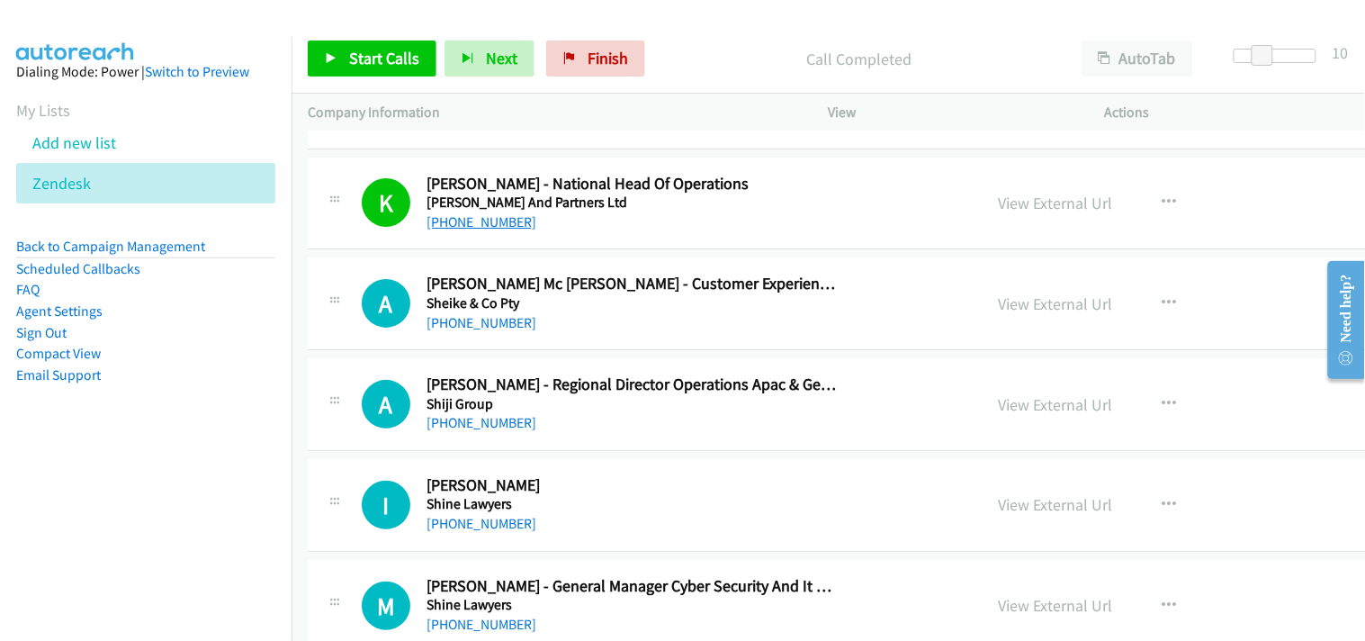
scroll to position [19401, 0]
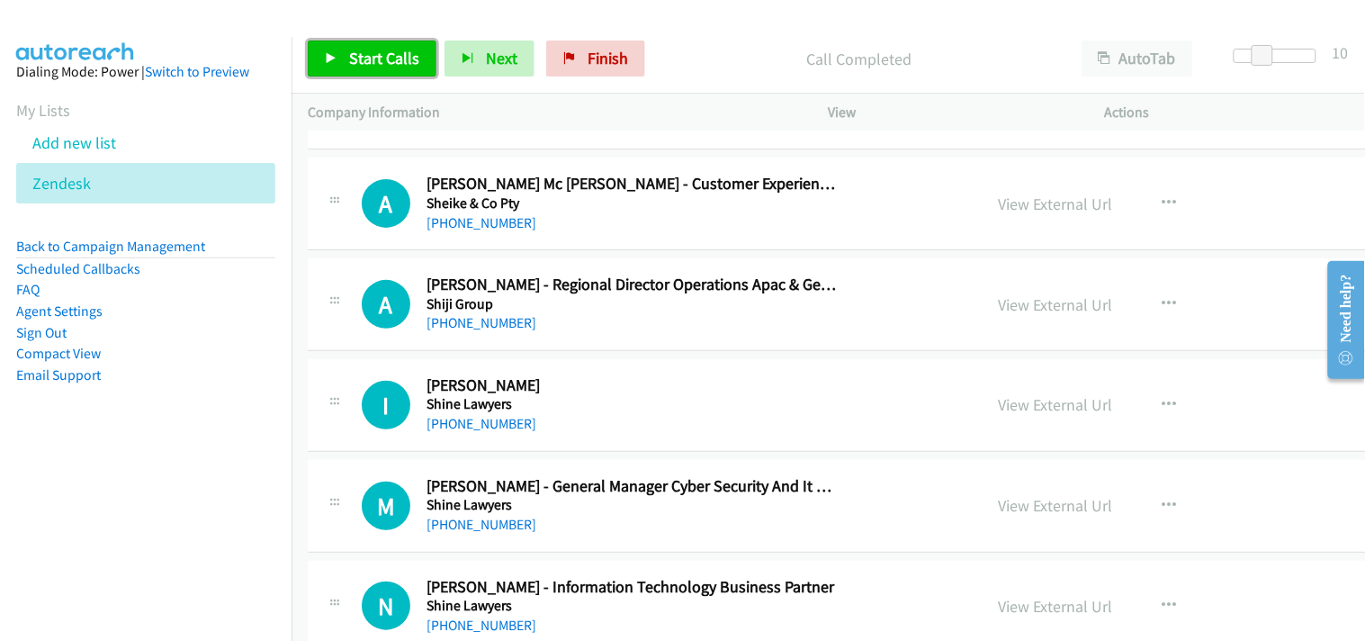
click at [338, 64] on link "Start Calls" at bounding box center [372, 59] width 129 height 36
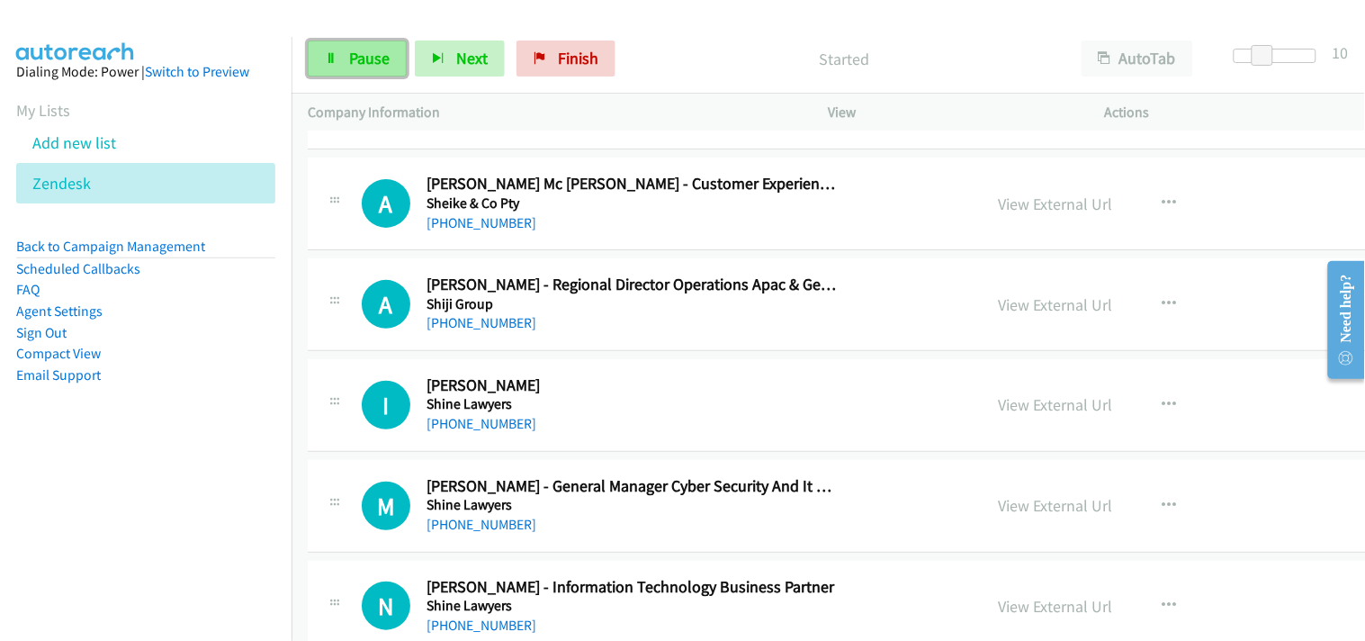
click at [357, 55] on span "Pause" at bounding box center [369, 58] width 41 height 21
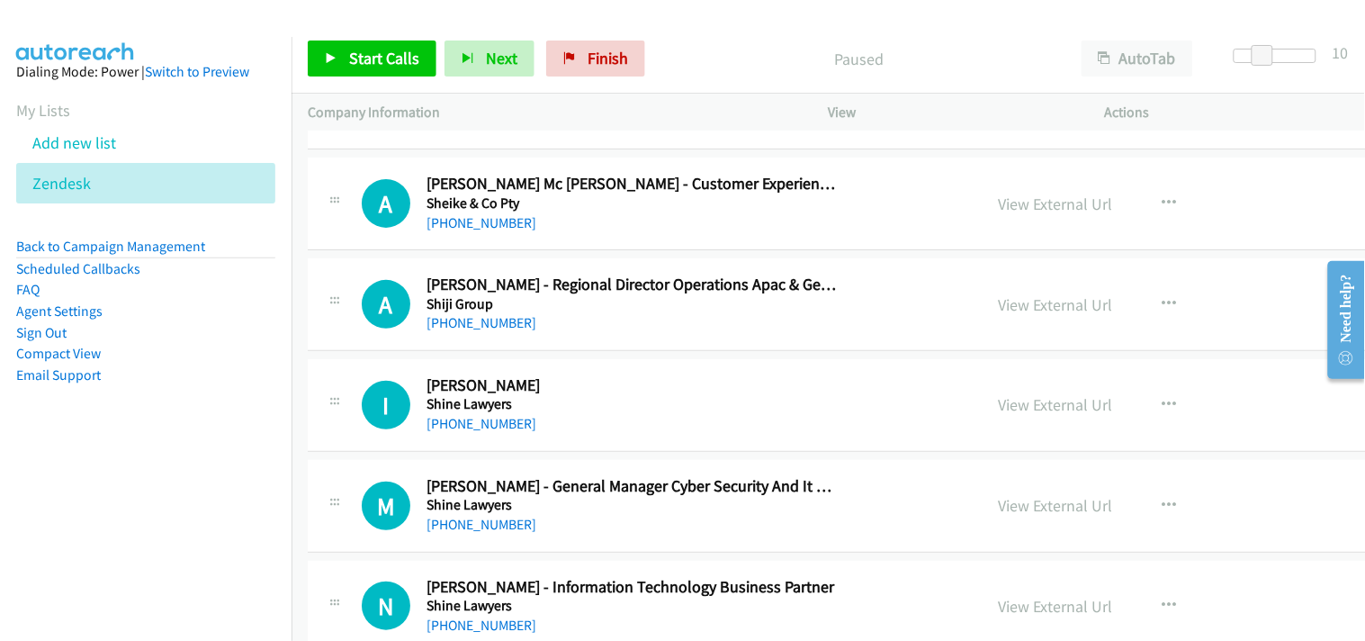
click at [254, 19] on div at bounding box center [674, 34] width 1349 height 69
click at [372, 66] on span "Start Calls" at bounding box center [384, 58] width 70 height 21
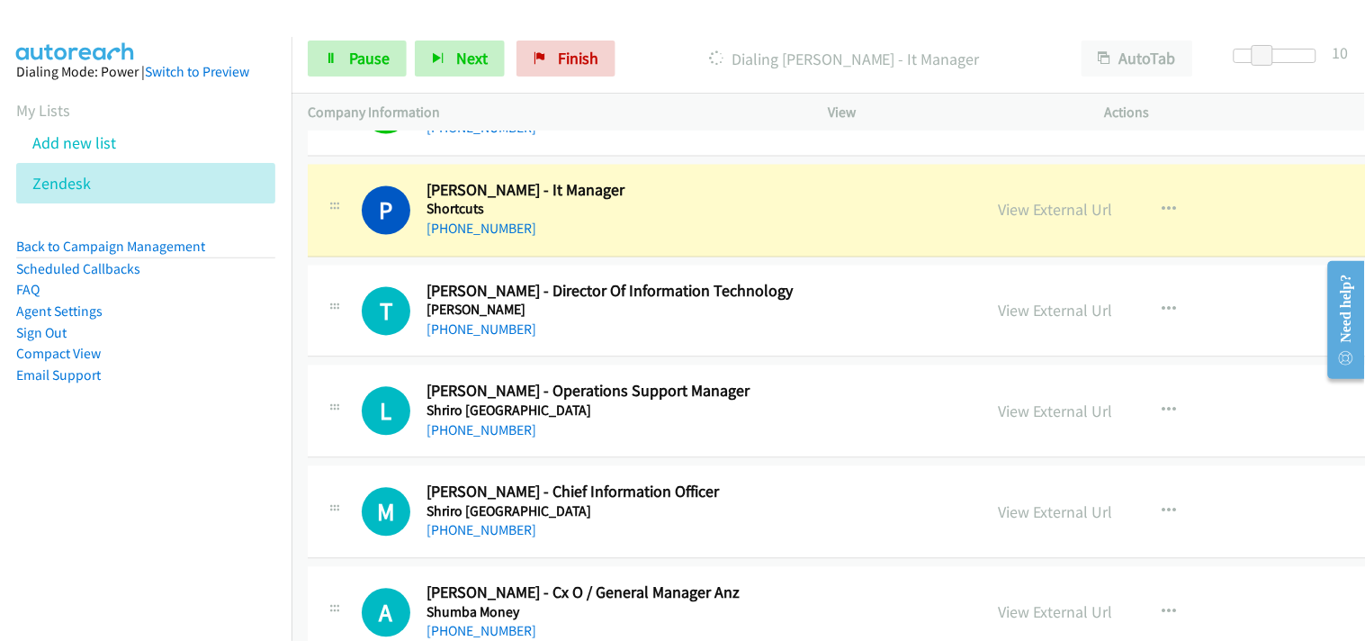
scroll to position [20201, 0]
click at [998, 216] on link "View External Url" at bounding box center [1055, 208] width 114 height 21
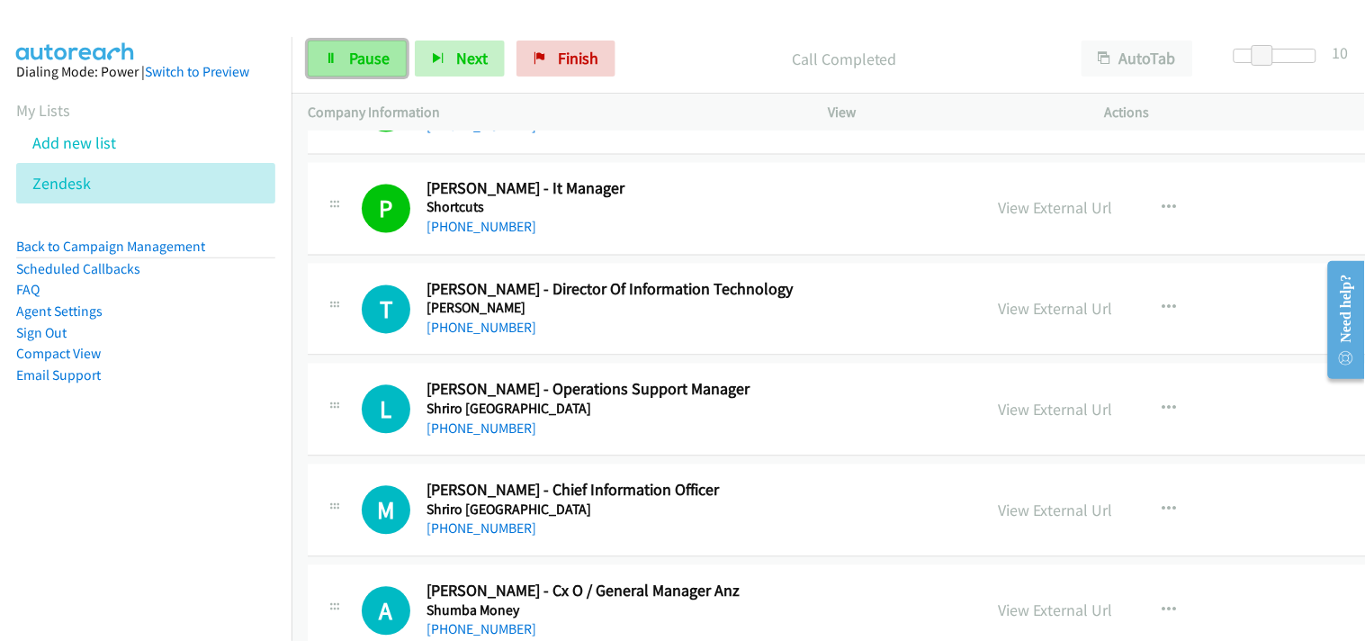
click at [352, 57] on span "Pause" at bounding box center [369, 58] width 41 height 21
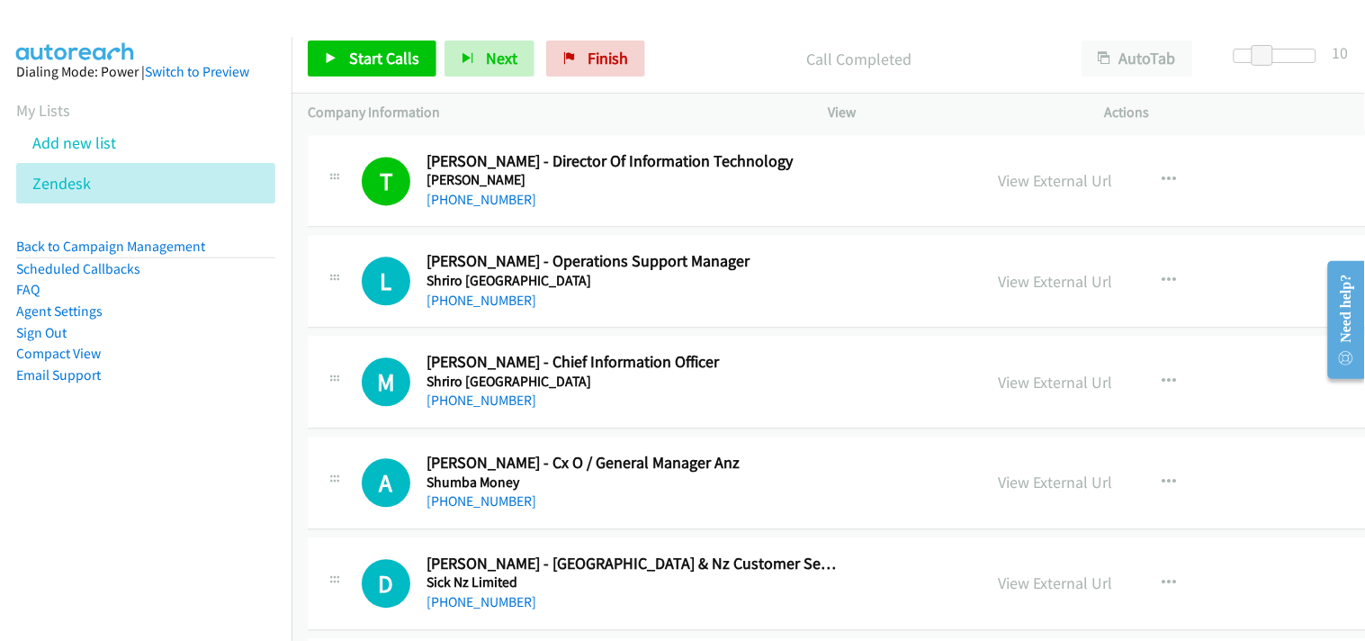
scroll to position [20301, 0]
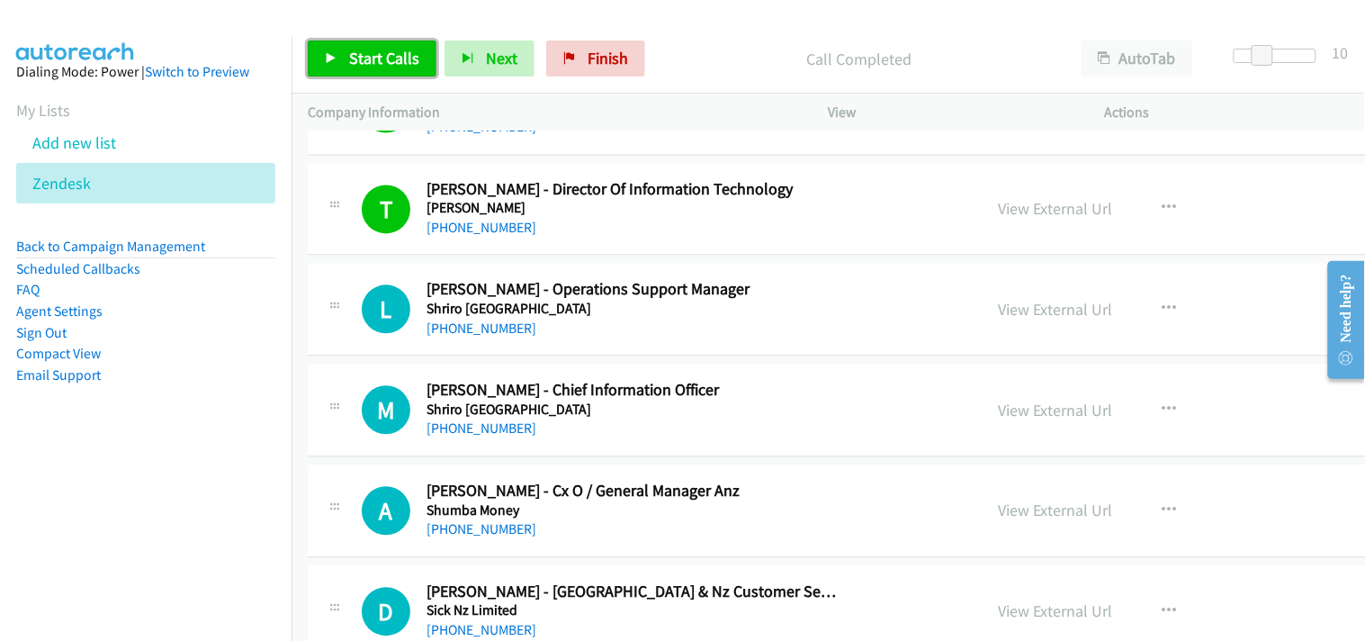
click at [379, 49] on span "Start Calls" at bounding box center [384, 58] width 70 height 21
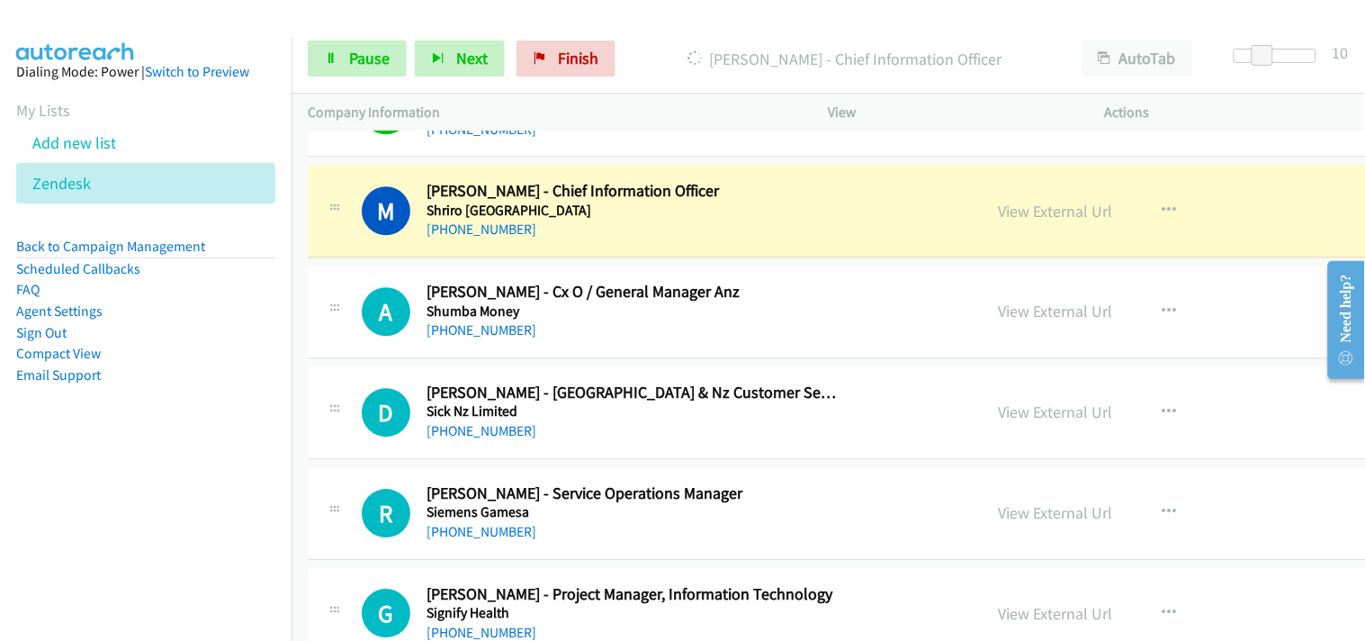
scroll to position [20401, 0]
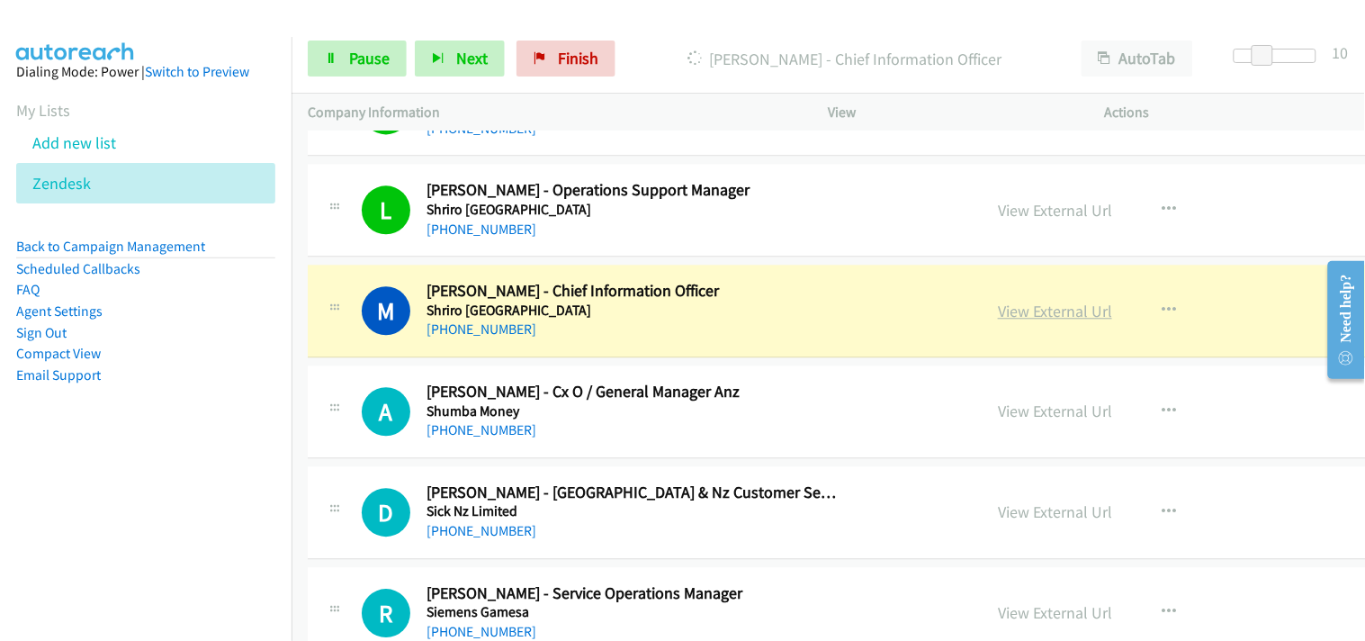
click at [998, 313] on link "View External Url" at bounding box center [1055, 311] width 114 height 21
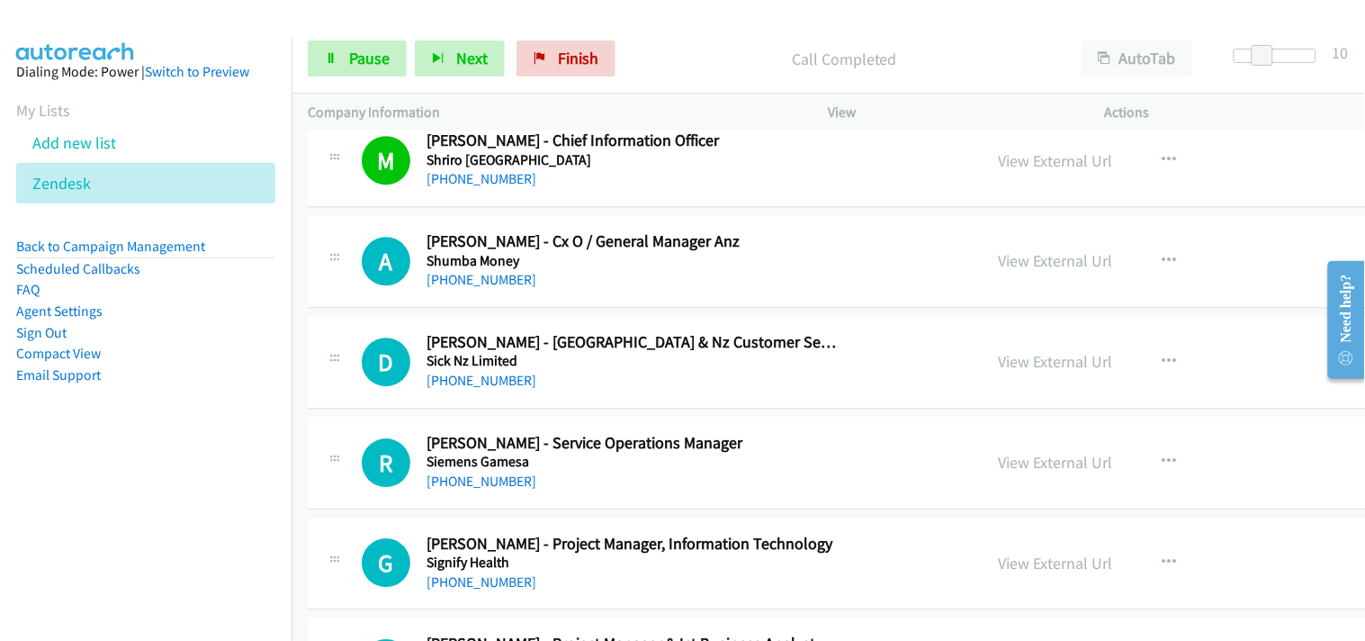
scroll to position [20601, 0]
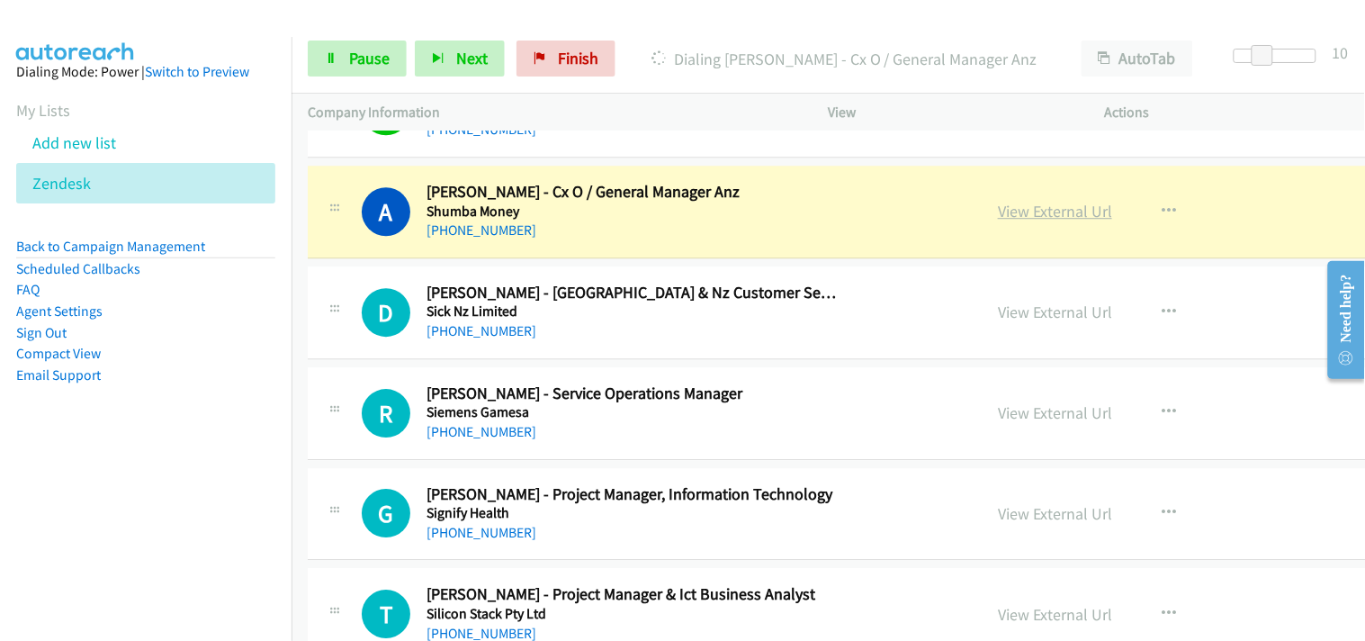
click at [998, 220] on link "View External Url" at bounding box center [1055, 211] width 114 height 21
click at [355, 33] on div "Start Calls Pause Next Finish Dialing [PERSON_NAME] - Cx O / General Manager An…" at bounding box center [829, 58] width 1074 height 69
click at [355, 55] on span "Pause" at bounding box center [369, 58] width 41 height 21
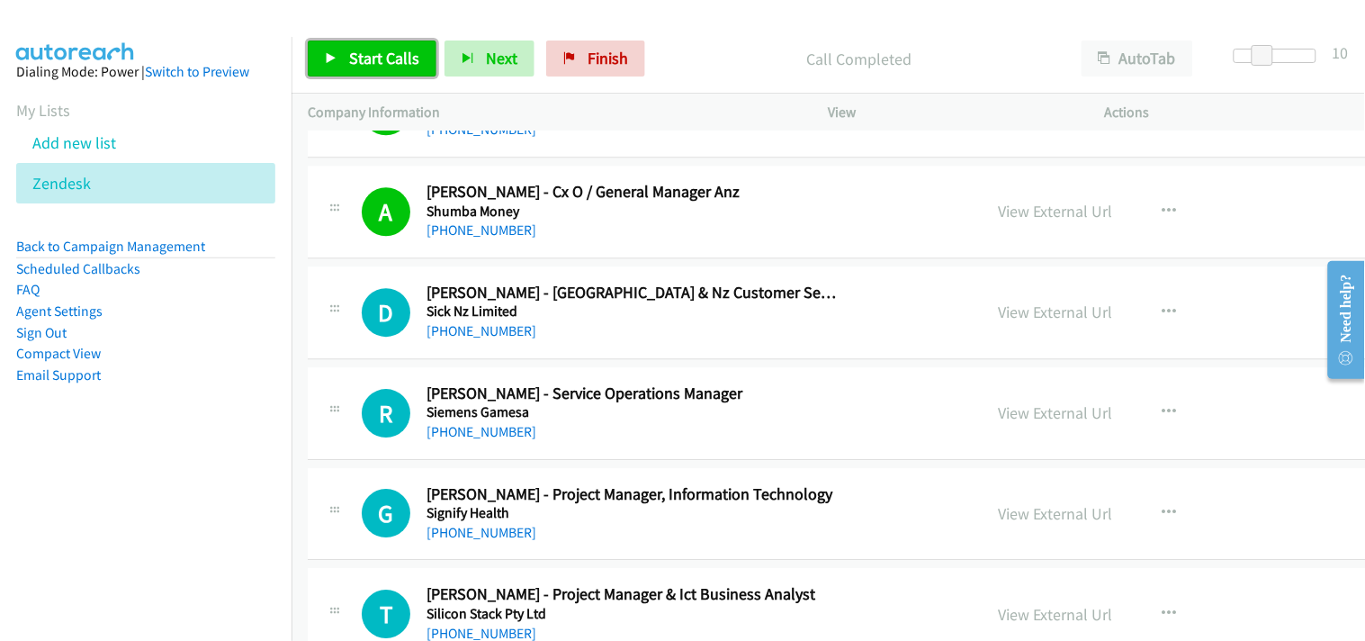
click at [351, 63] on span "Start Calls" at bounding box center [384, 58] width 70 height 21
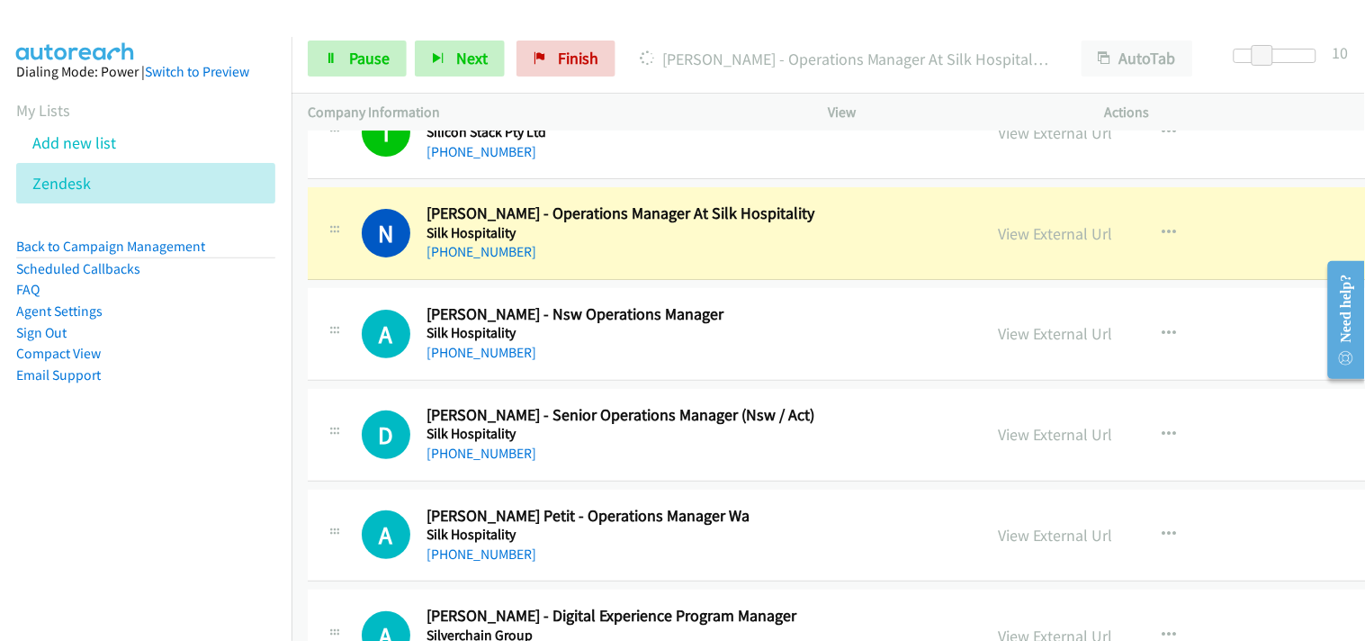
scroll to position [21101, 0]
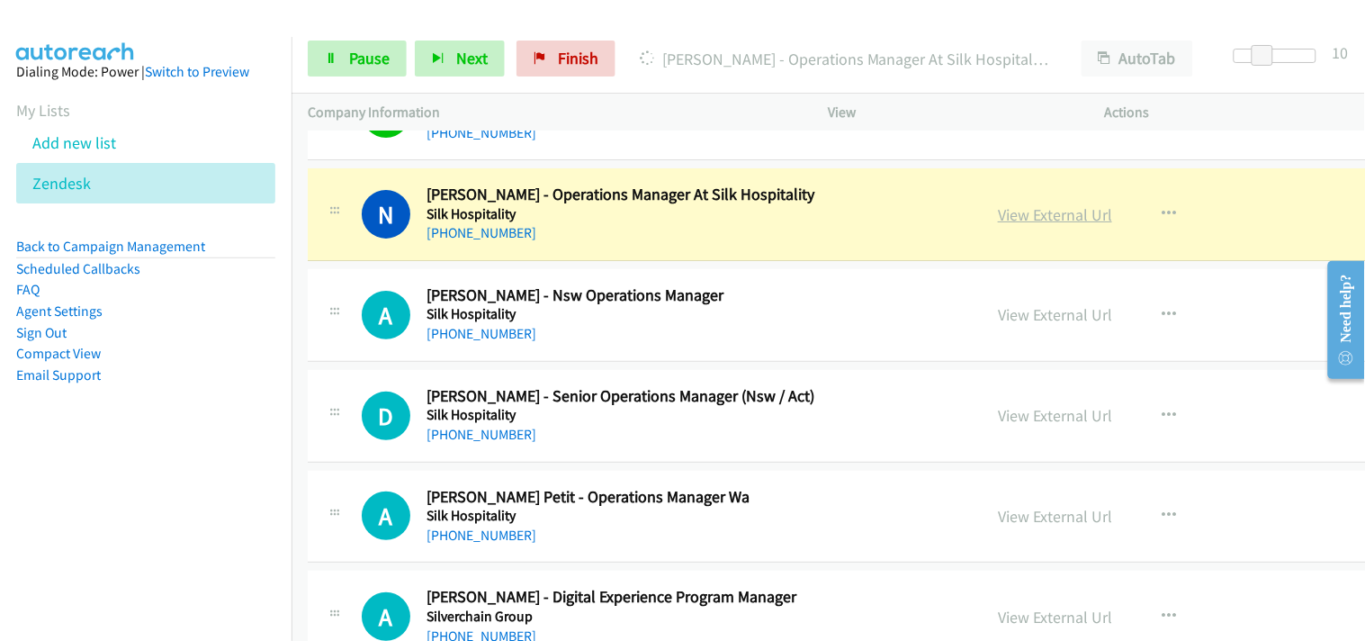
click at [998, 212] on link "View External Url" at bounding box center [1055, 214] width 114 height 21
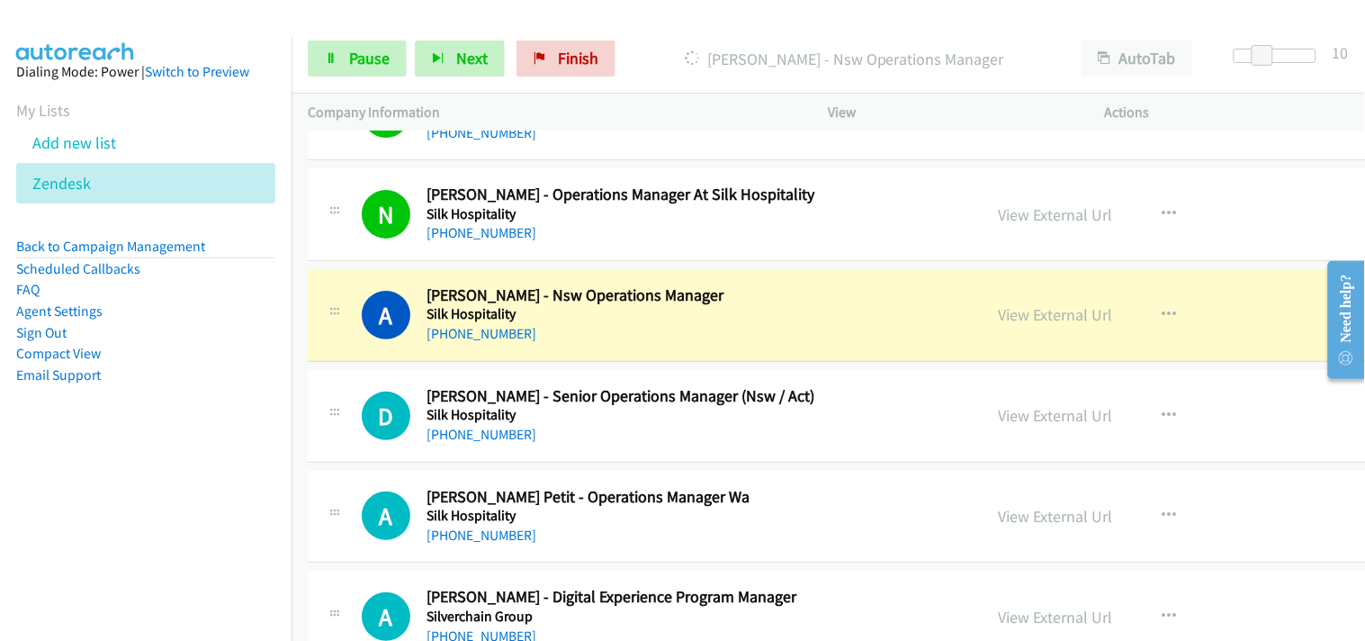
scroll to position [21201, 0]
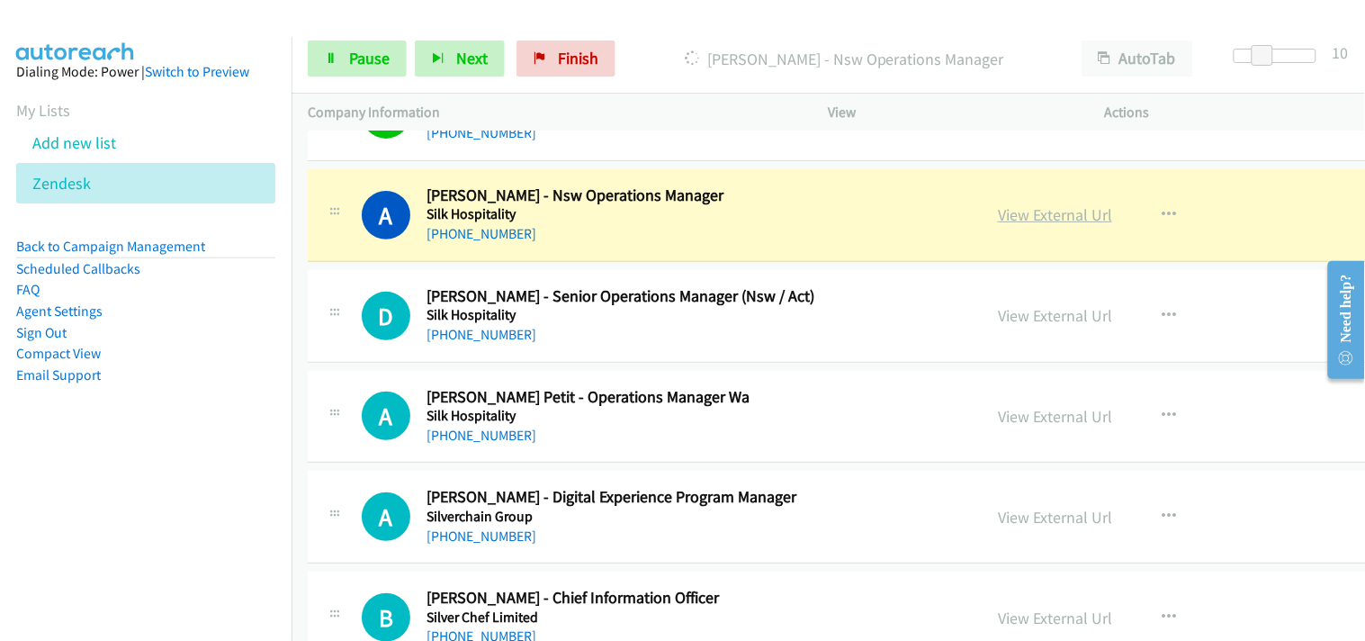
click at [998, 214] on link "View External Url" at bounding box center [1055, 214] width 114 height 21
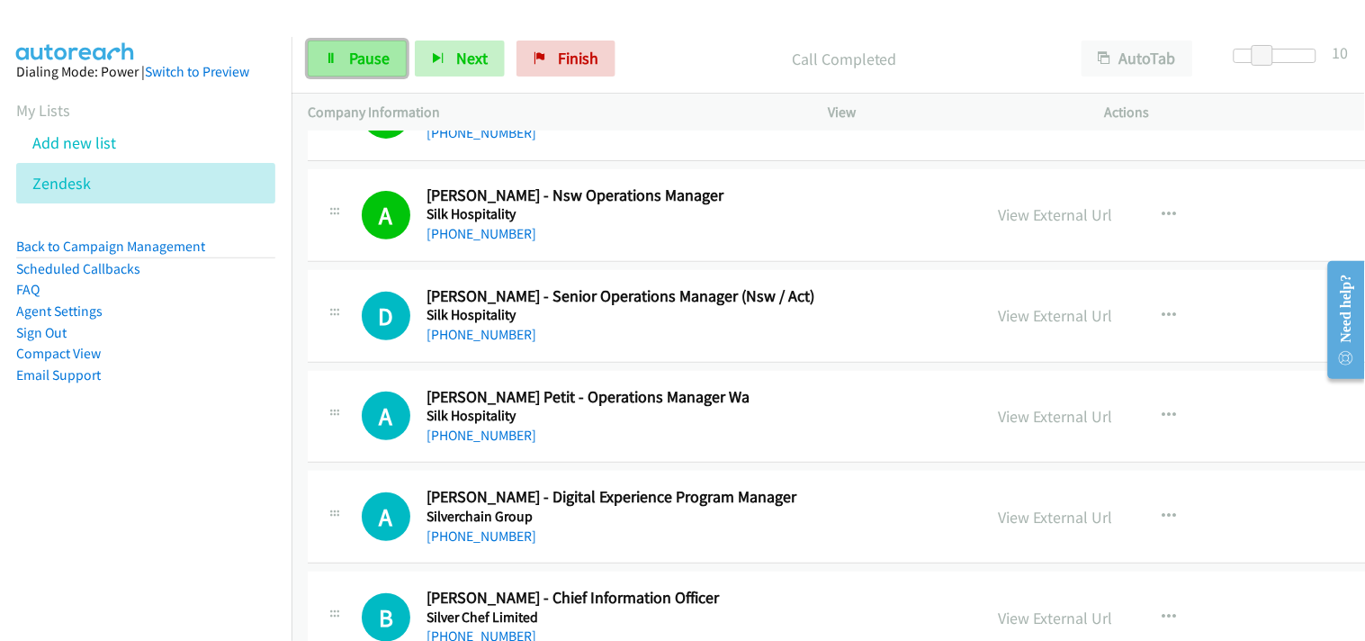
click at [383, 50] on span "Pause" at bounding box center [369, 58] width 41 height 21
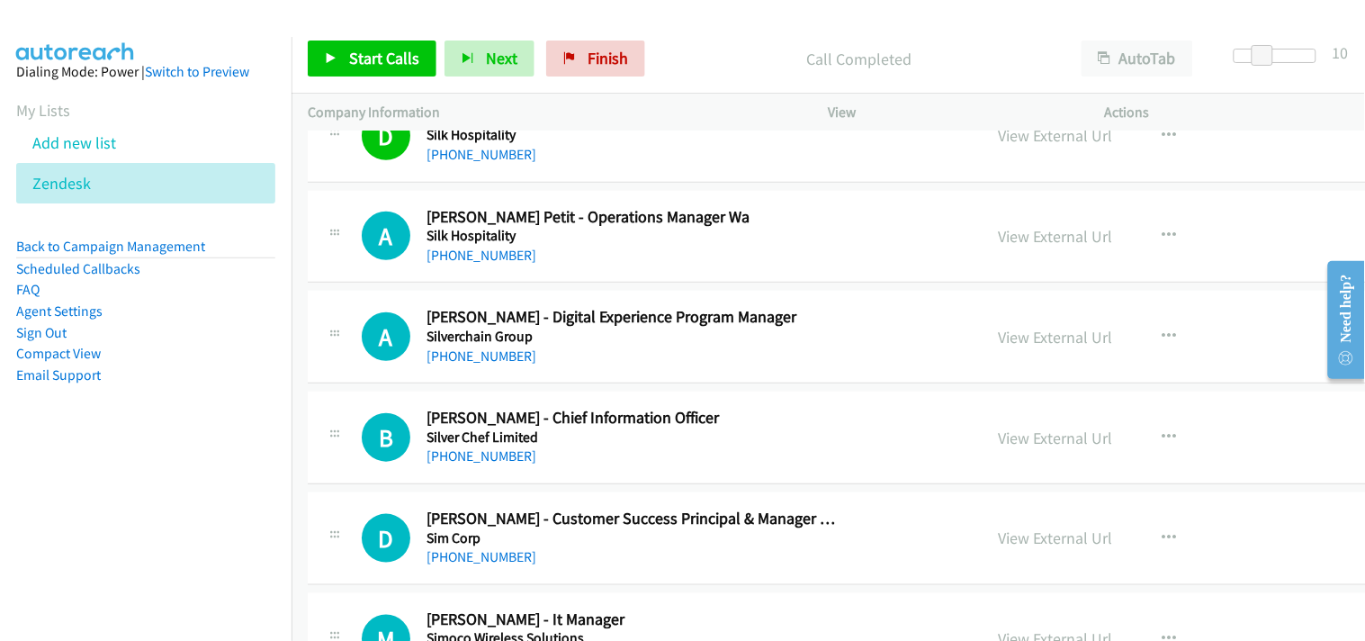
scroll to position [21401, 0]
